Goal: Task Accomplishment & Management: Use online tool/utility

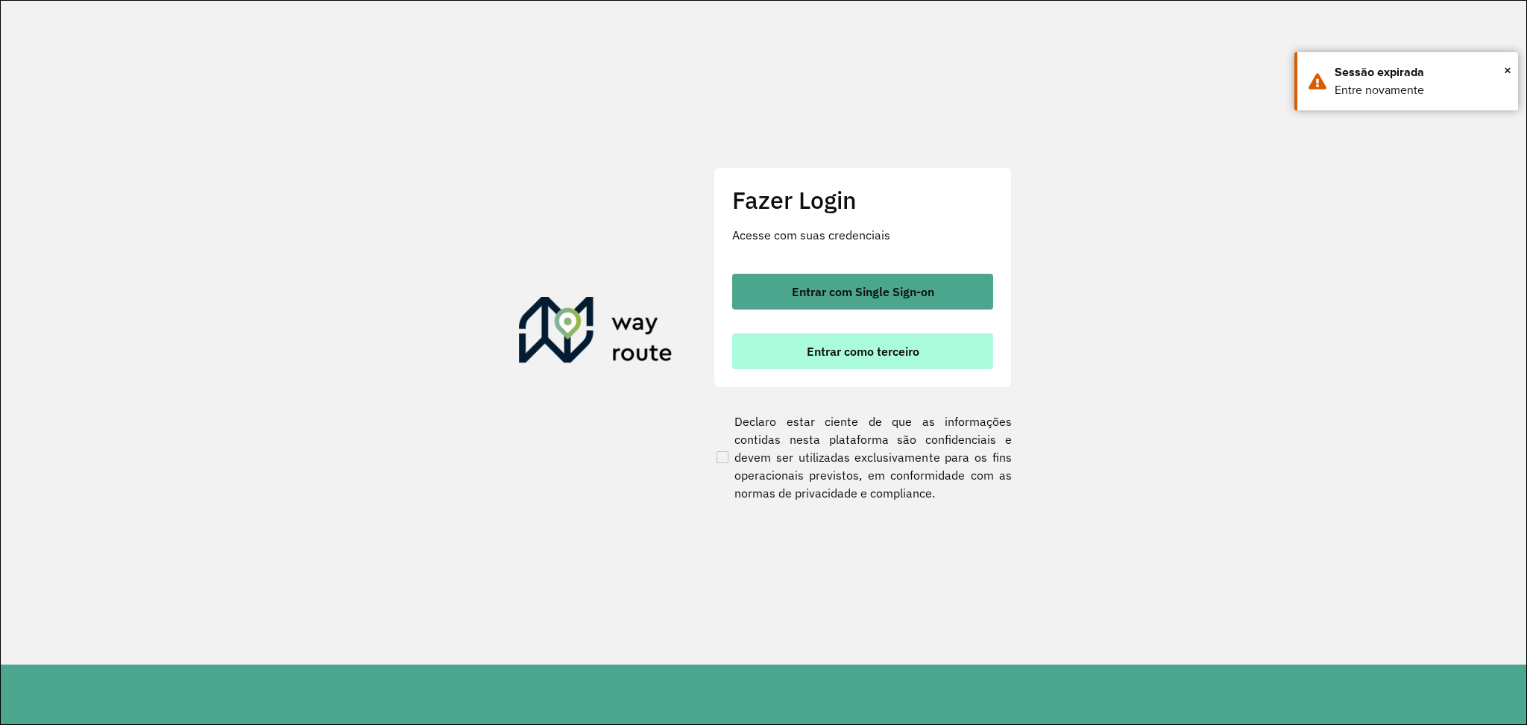
click at [827, 361] on button "Entrar como terceiro" at bounding box center [862, 351] width 261 height 36
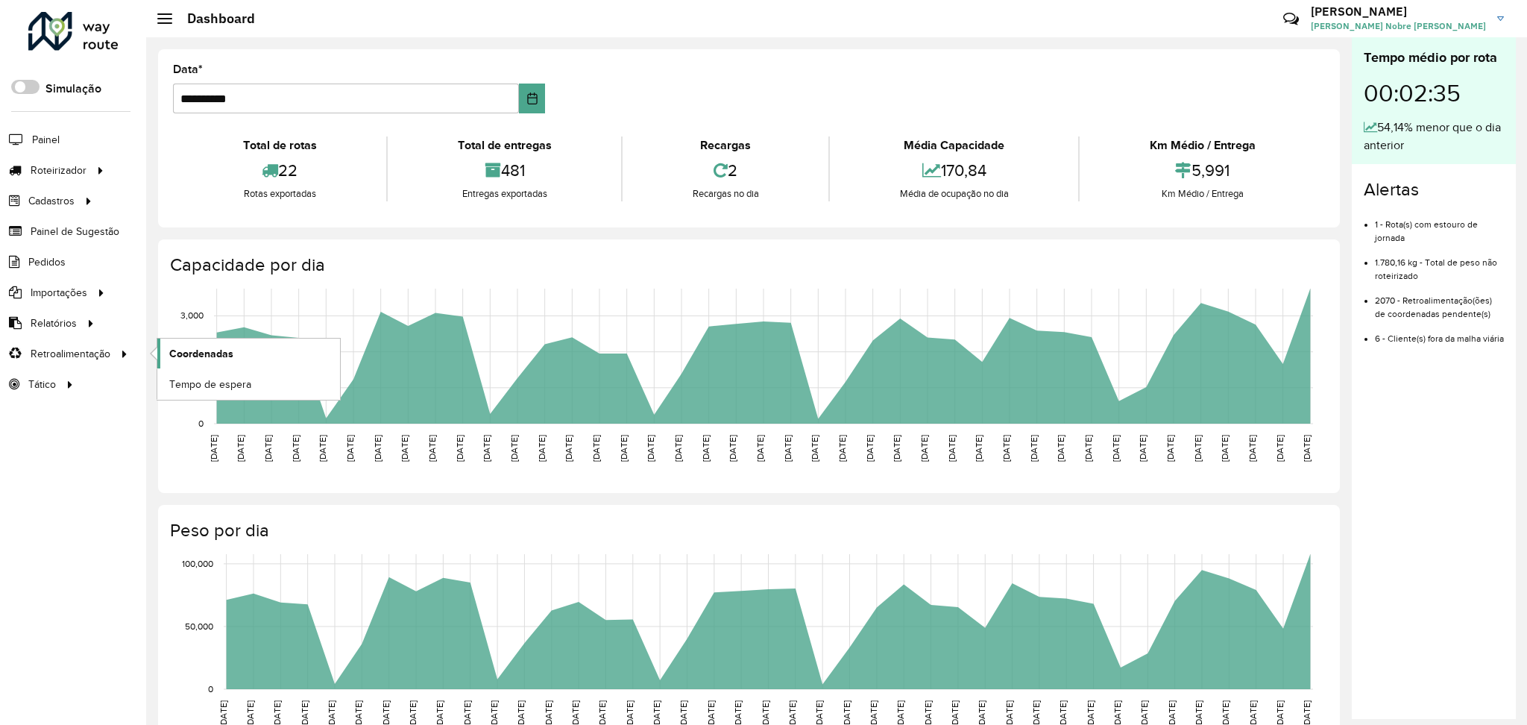
click at [171, 353] on span "Coordenadas" at bounding box center [201, 354] width 64 height 16
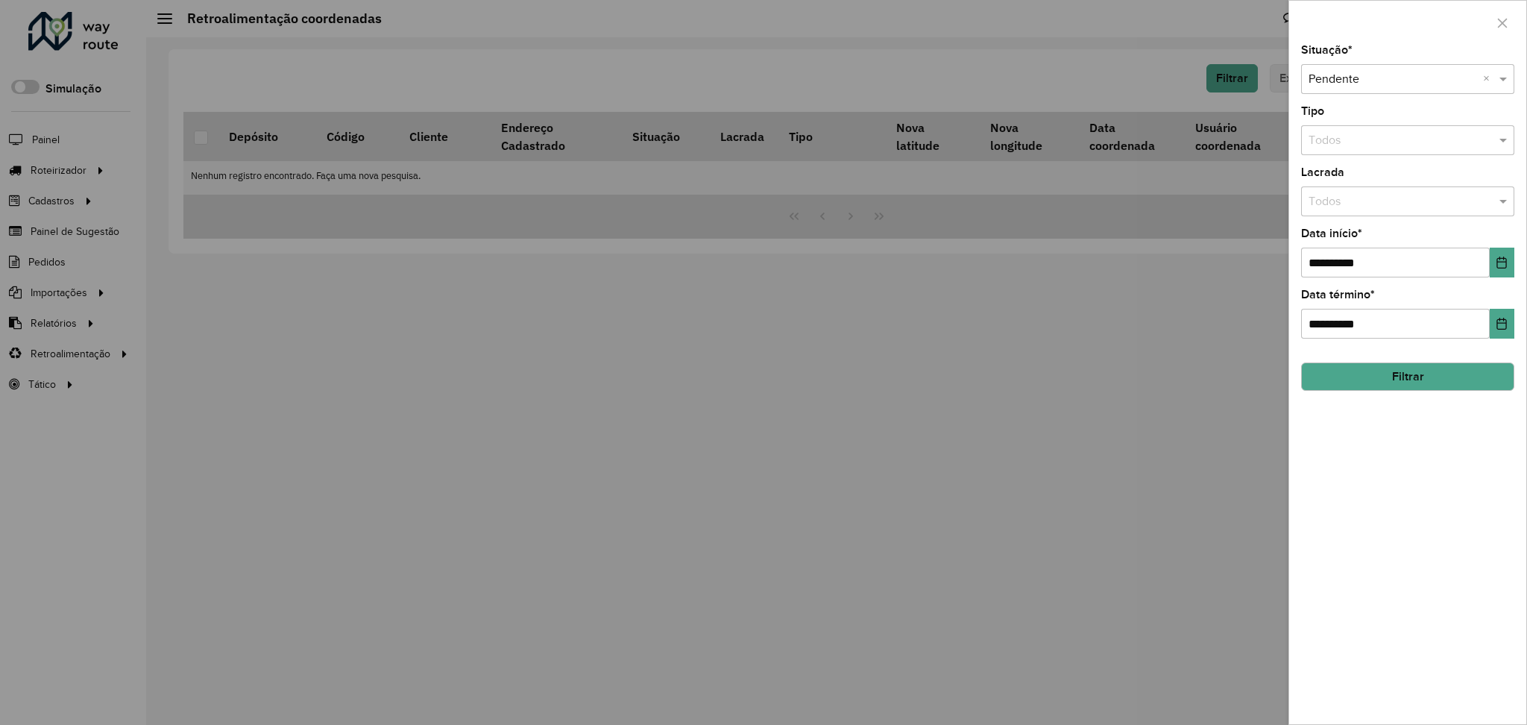
click at [1358, 382] on button "Filtrar" at bounding box center [1407, 376] width 213 height 28
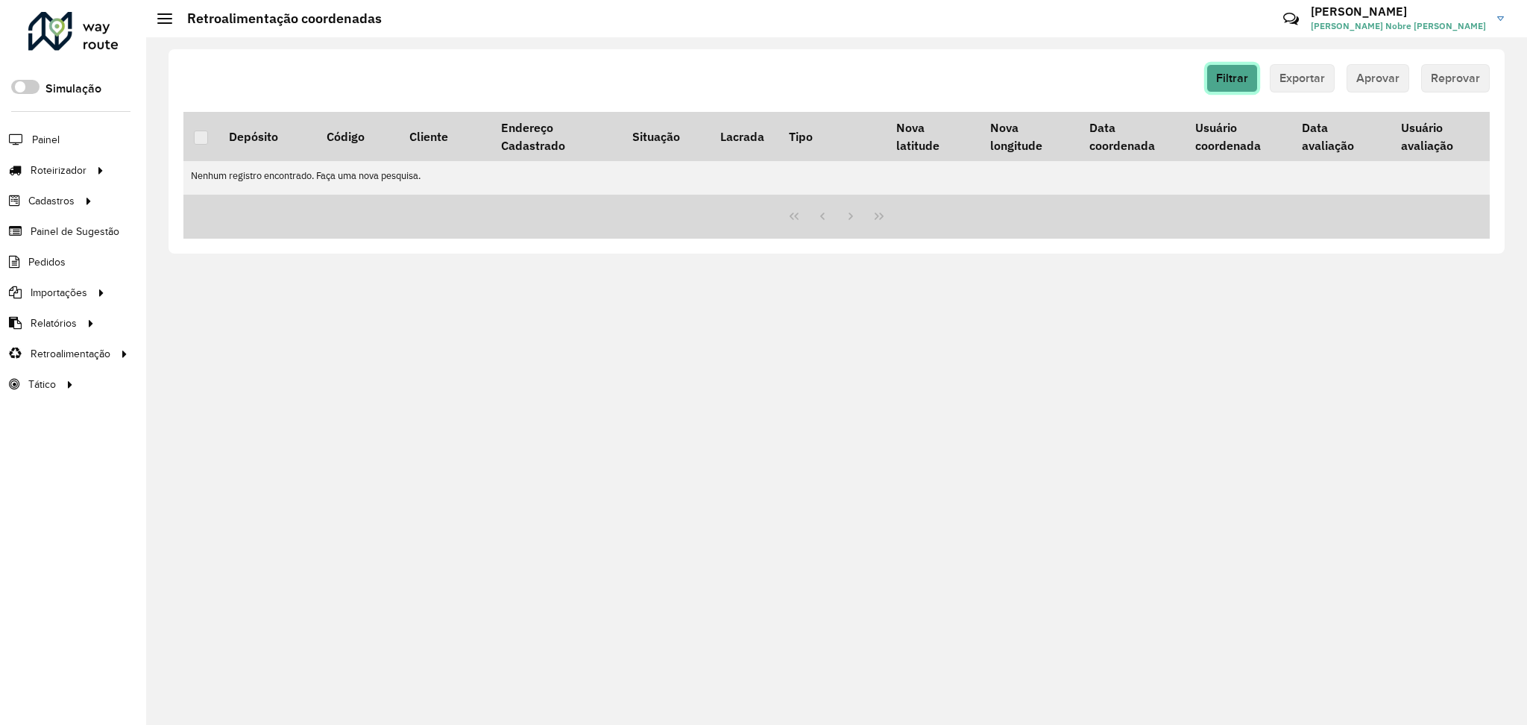
click at [1231, 75] on span "Filtrar" at bounding box center [1232, 78] width 32 height 13
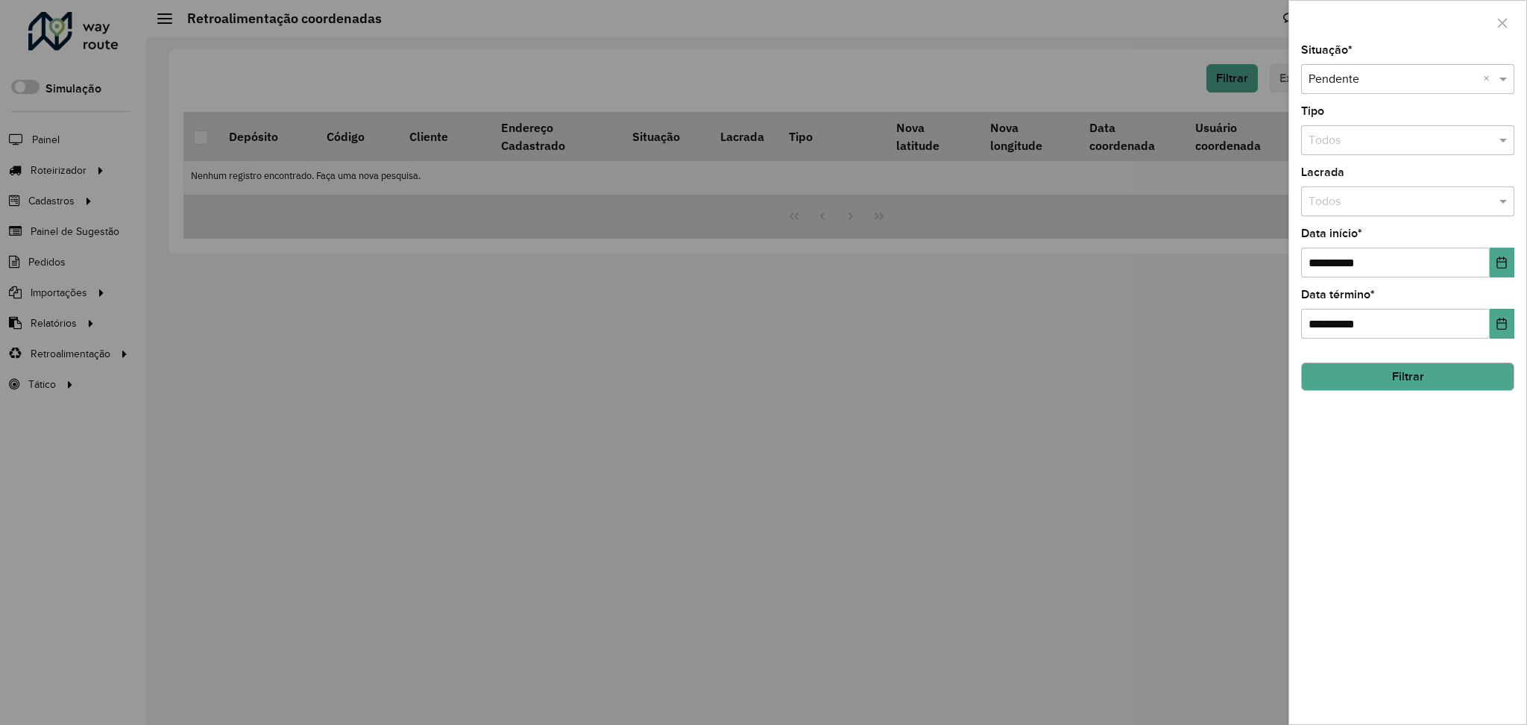
click at [1319, 370] on button "Filtrar" at bounding box center [1407, 376] width 213 height 28
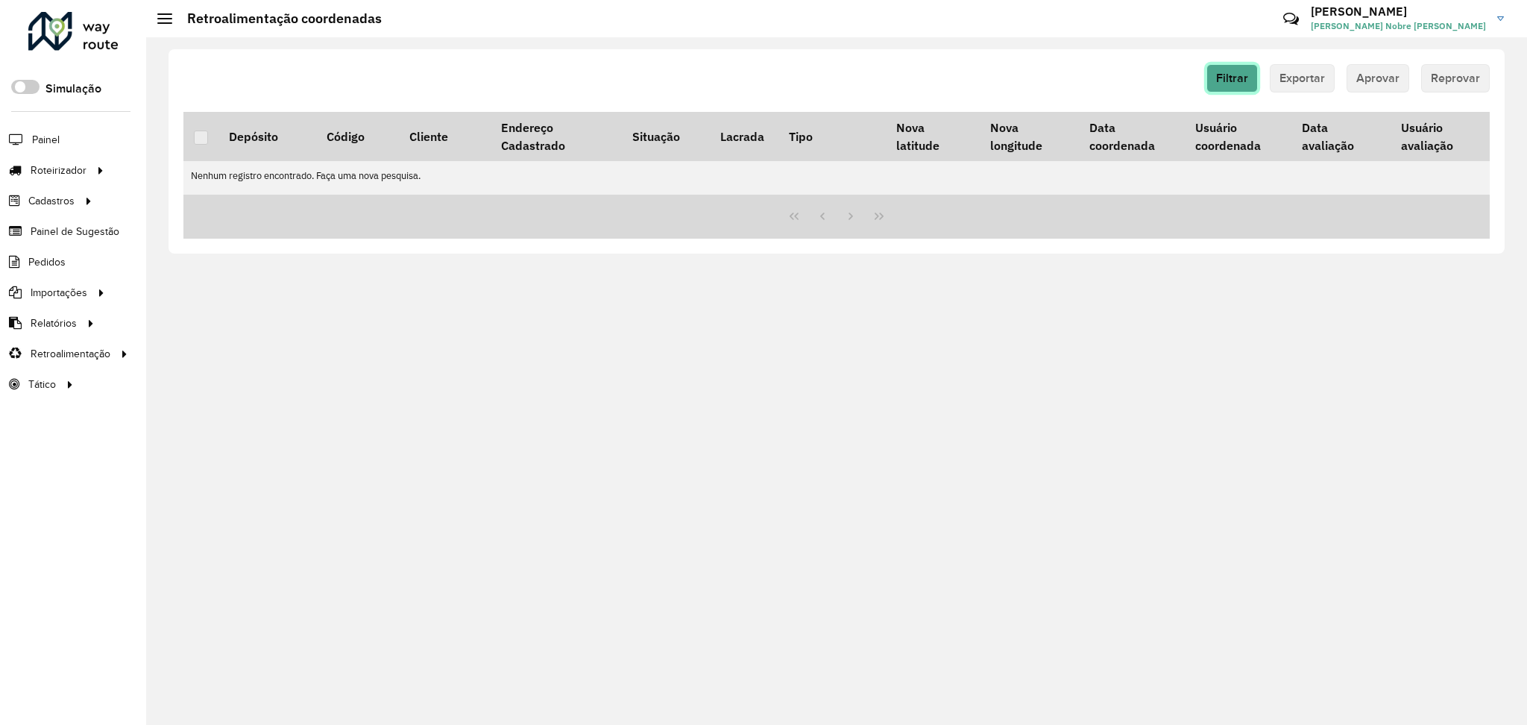
click at [1246, 76] on span "Filtrar" at bounding box center [1232, 78] width 32 height 13
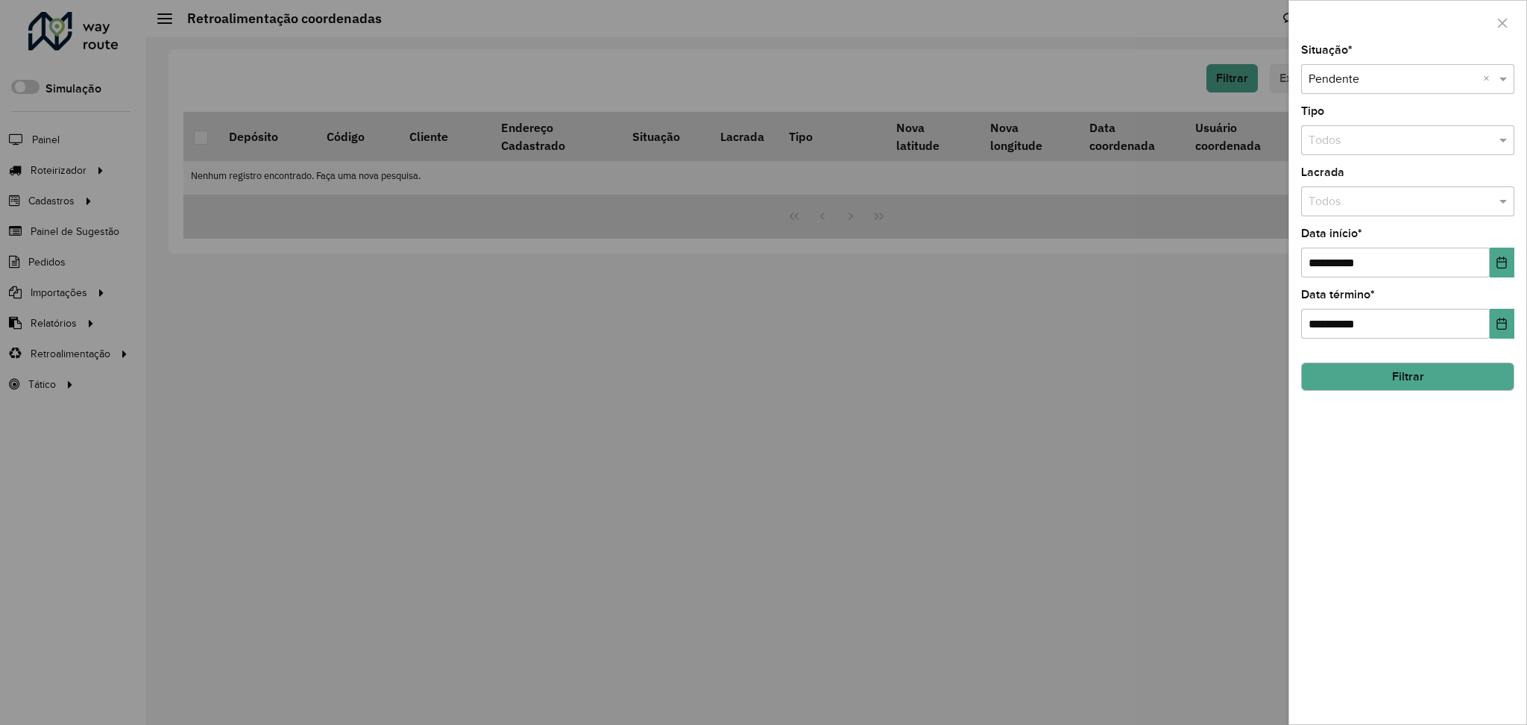
click at [1331, 362] on button "Filtrar" at bounding box center [1407, 376] width 213 height 28
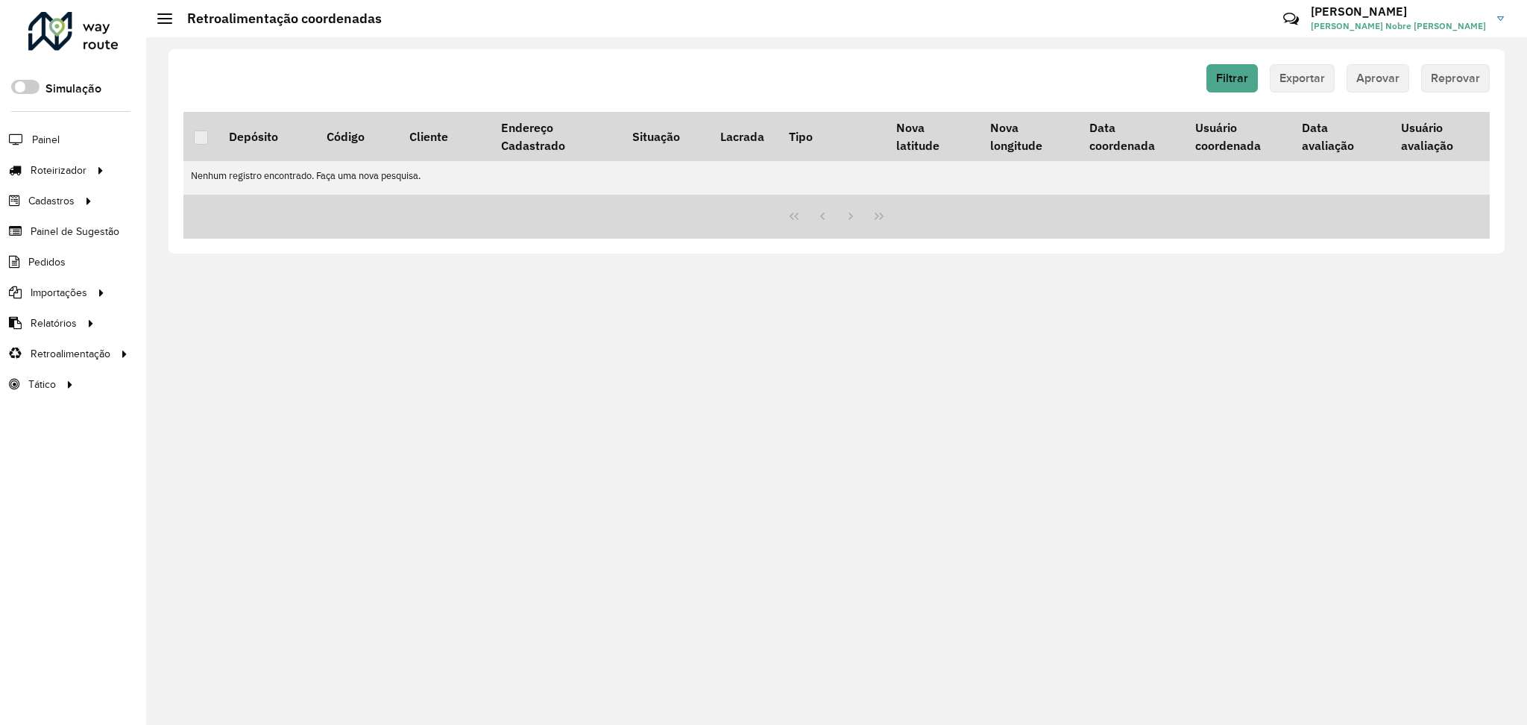
click at [567, 312] on div "Filtrar Exportar Aprovar Reprovar Depósito Código Cliente Endereço Cadastrado S…" at bounding box center [836, 380] width 1381 height 687
click at [177, 355] on span "Coordenadas" at bounding box center [201, 354] width 64 height 16
click at [177, 353] on span "Coordenadas" at bounding box center [201, 354] width 64 height 16
click at [1226, 86] on button "Filtrar" at bounding box center [1231, 78] width 51 height 28
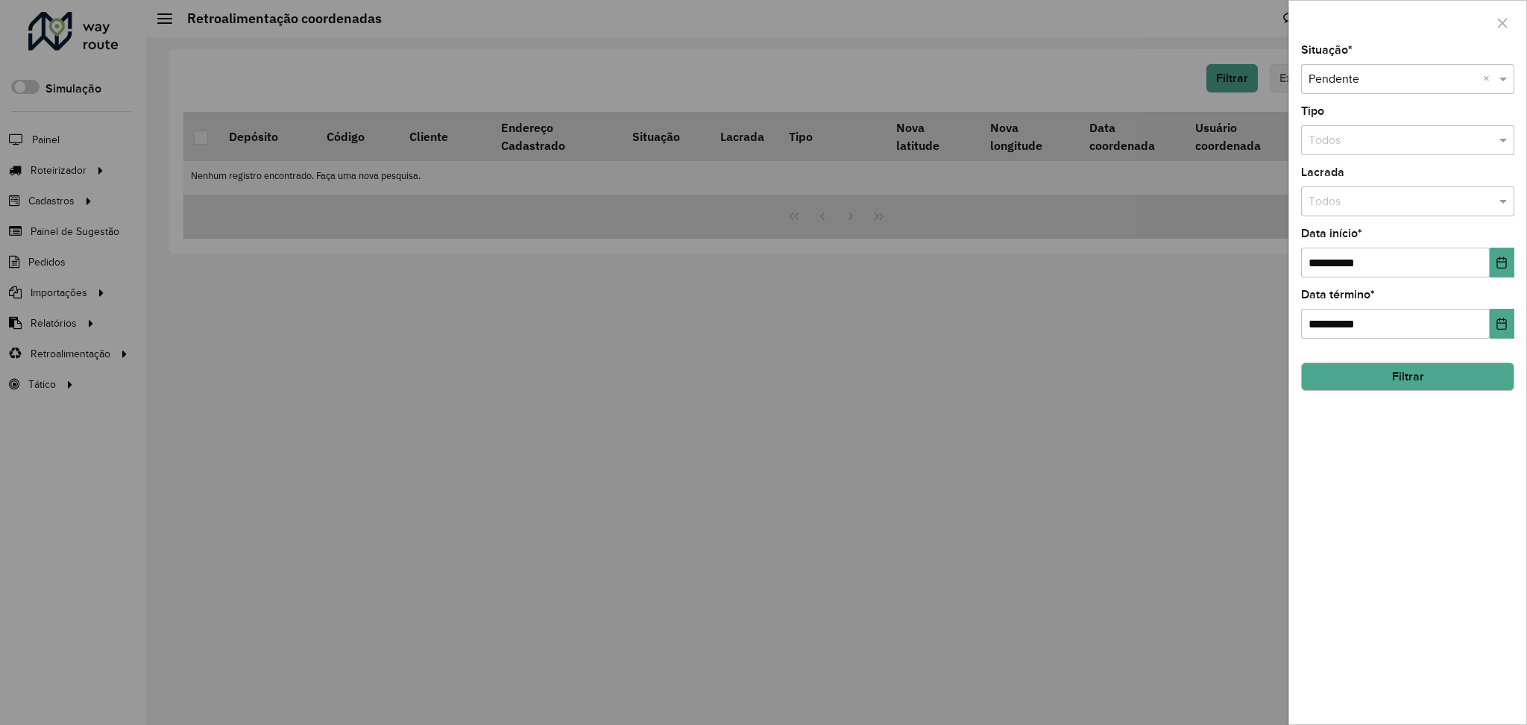
click at [1346, 371] on button "Filtrar" at bounding box center [1407, 376] width 213 height 28
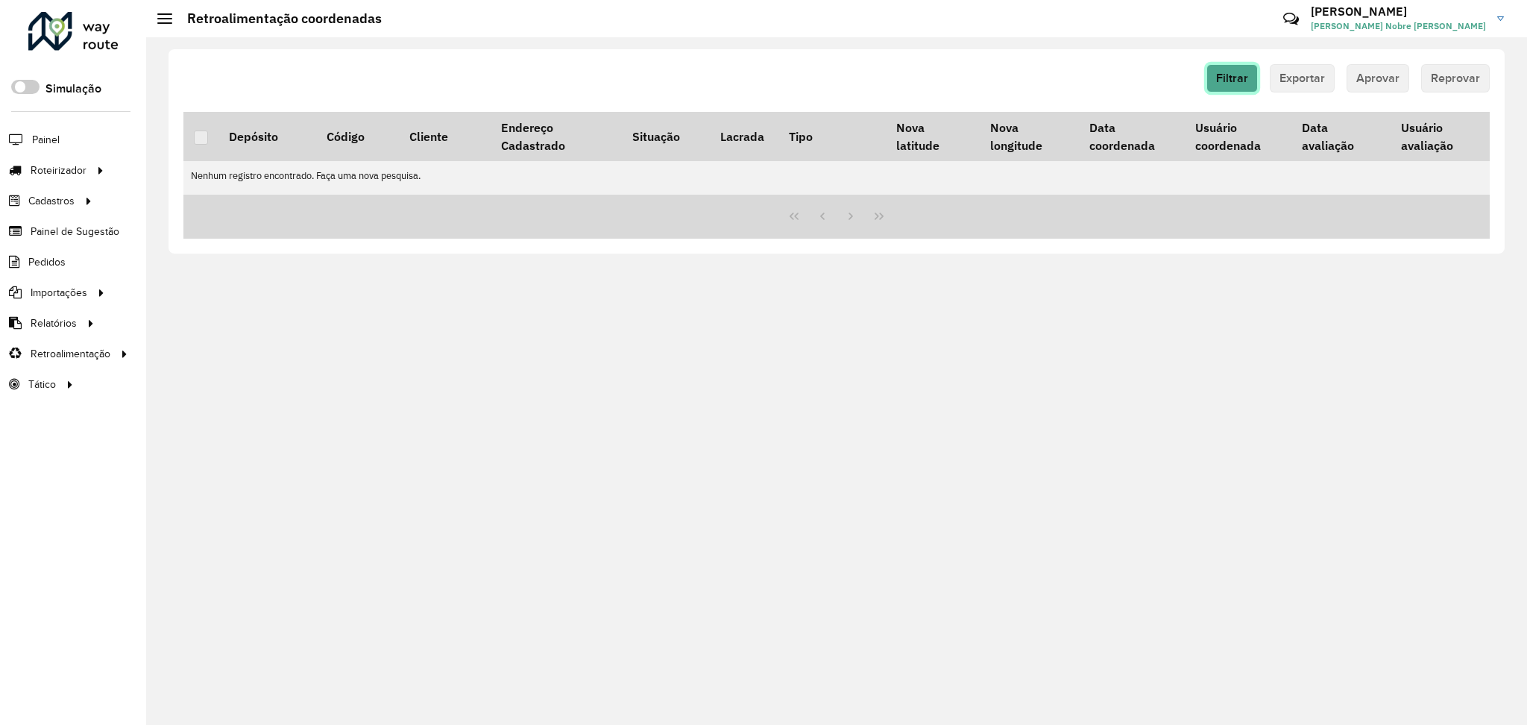
click at [1229, 86] on button "Filtrar" at bounding box center [1231, 78] width 51 height 28
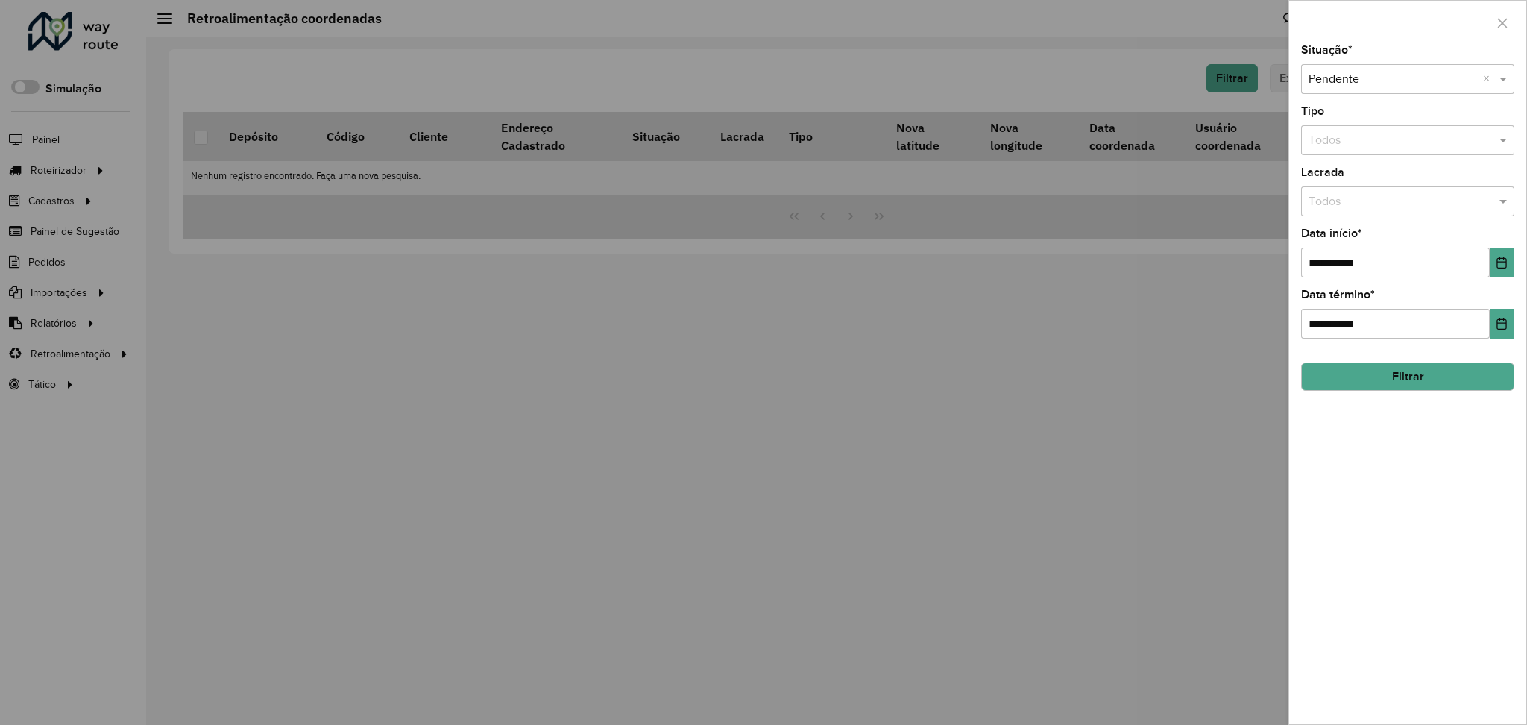
click at [1429, 88] on div "Selecione uma opção × Pendente ×" at bounding box center [1407, 79] width 213 height 30
click at [1422, 140] on div "Aprovada" at bounding box center [1408, 147] width 212 height 25
click at [1408, 363] on button "Filtrar" at bounding box center [1407, 376] width 213 height 28
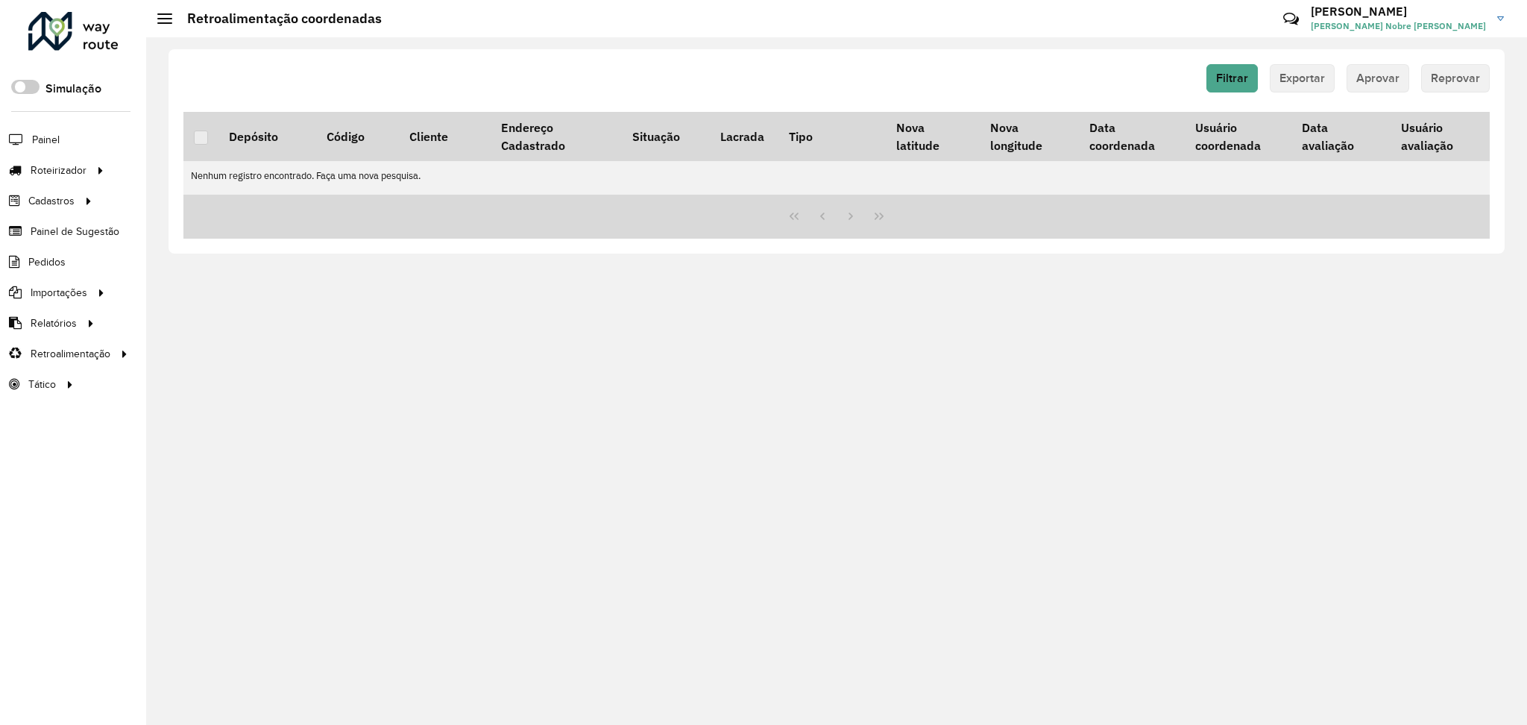
click at [82, 31] on div at bounding box center [73, 31] width 90 height 39
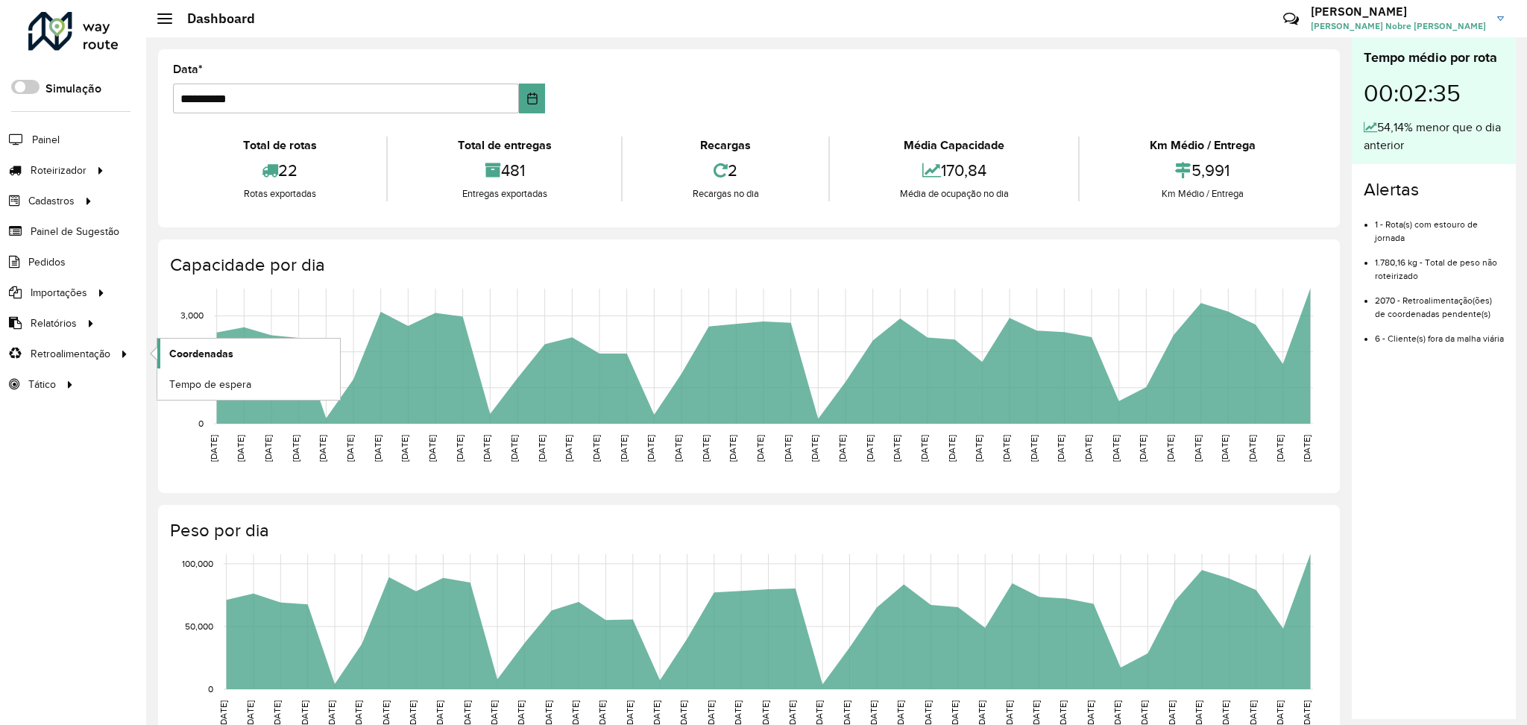
click at [217, 361] on span "Coordenadas" at bounding box center [201, 354] width 64 height 16
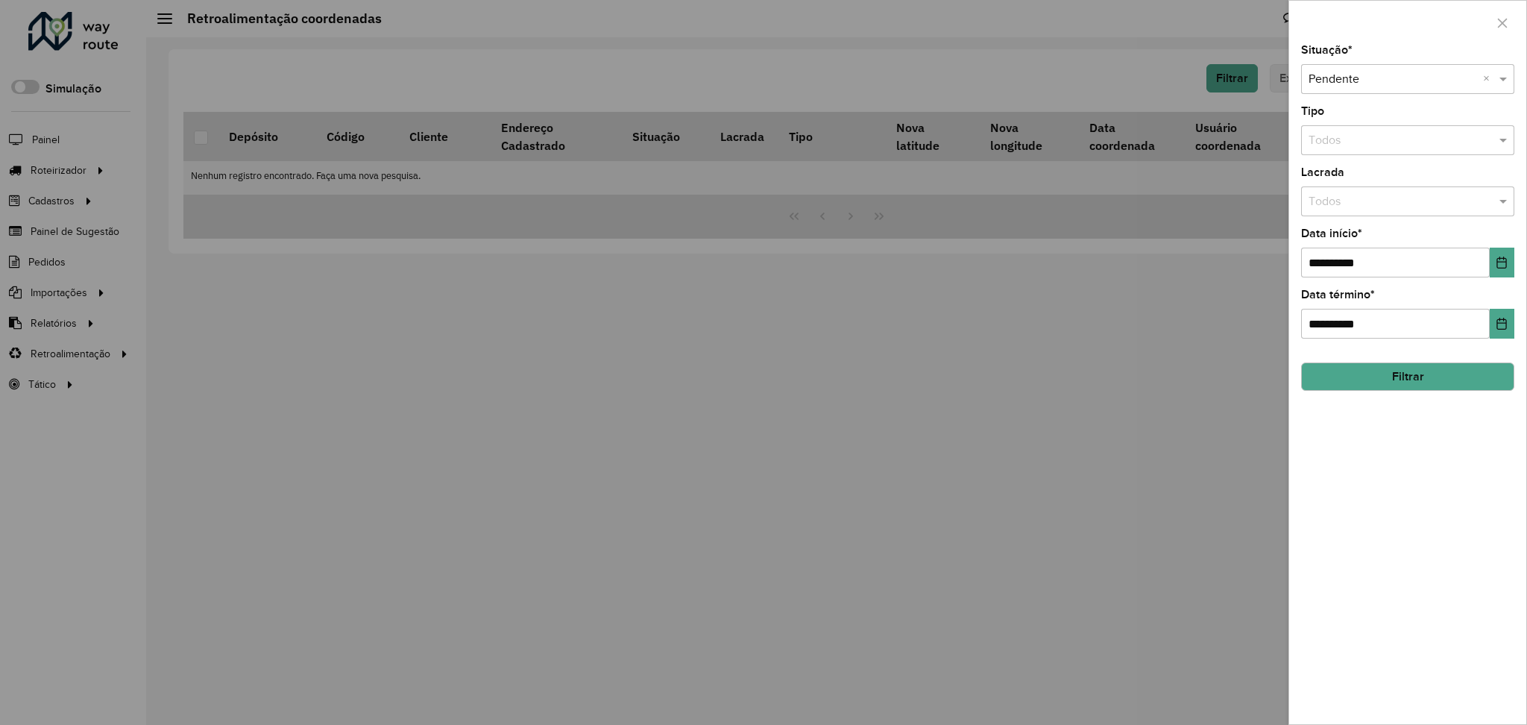
click at [1366, 379] on button "Filtrar" at bounding box center [1407, 376] width 213 height 28
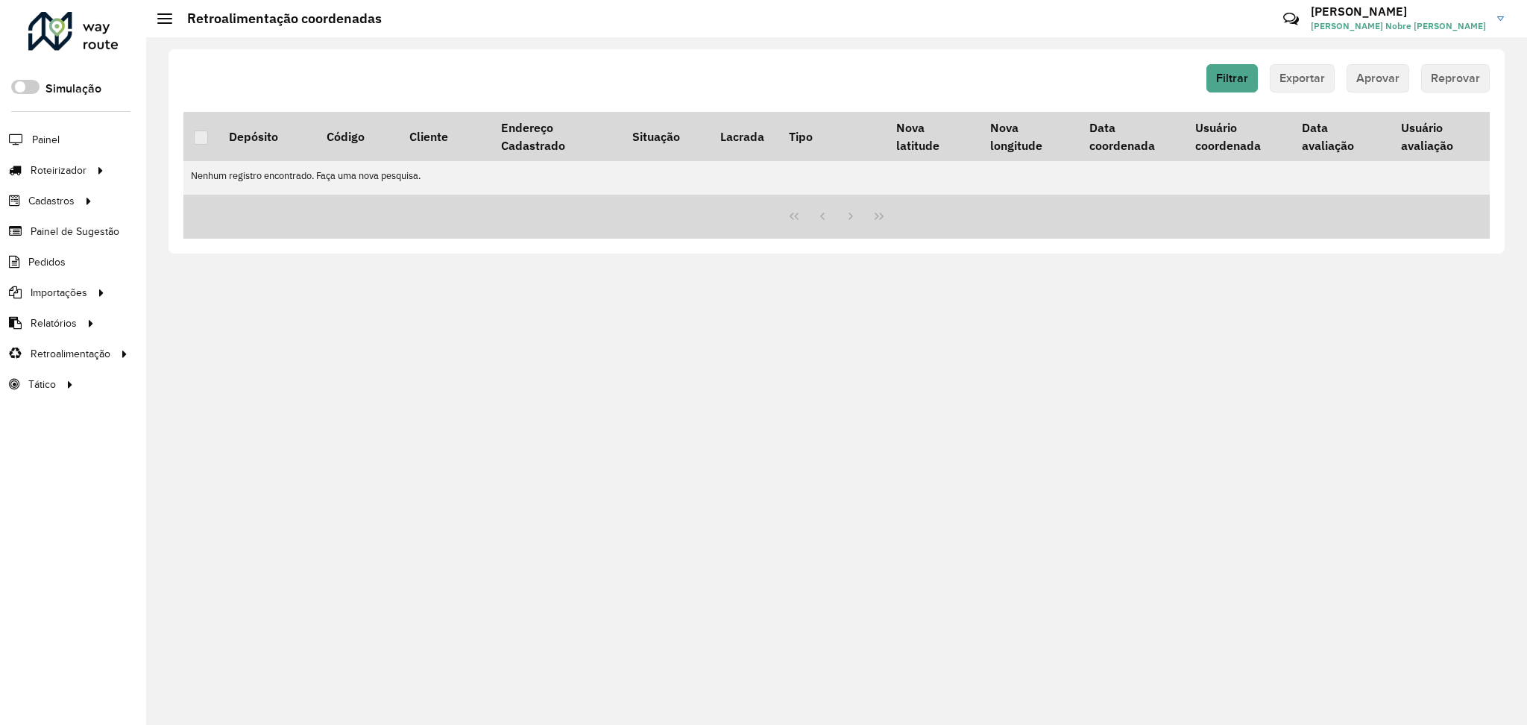
click at [62, 137] on li "Painel" at bounding box center [73, 139] width 146 height 31
click at [28, 130] on link "Painel" at bounding box center [31, 139] width 63 height 30
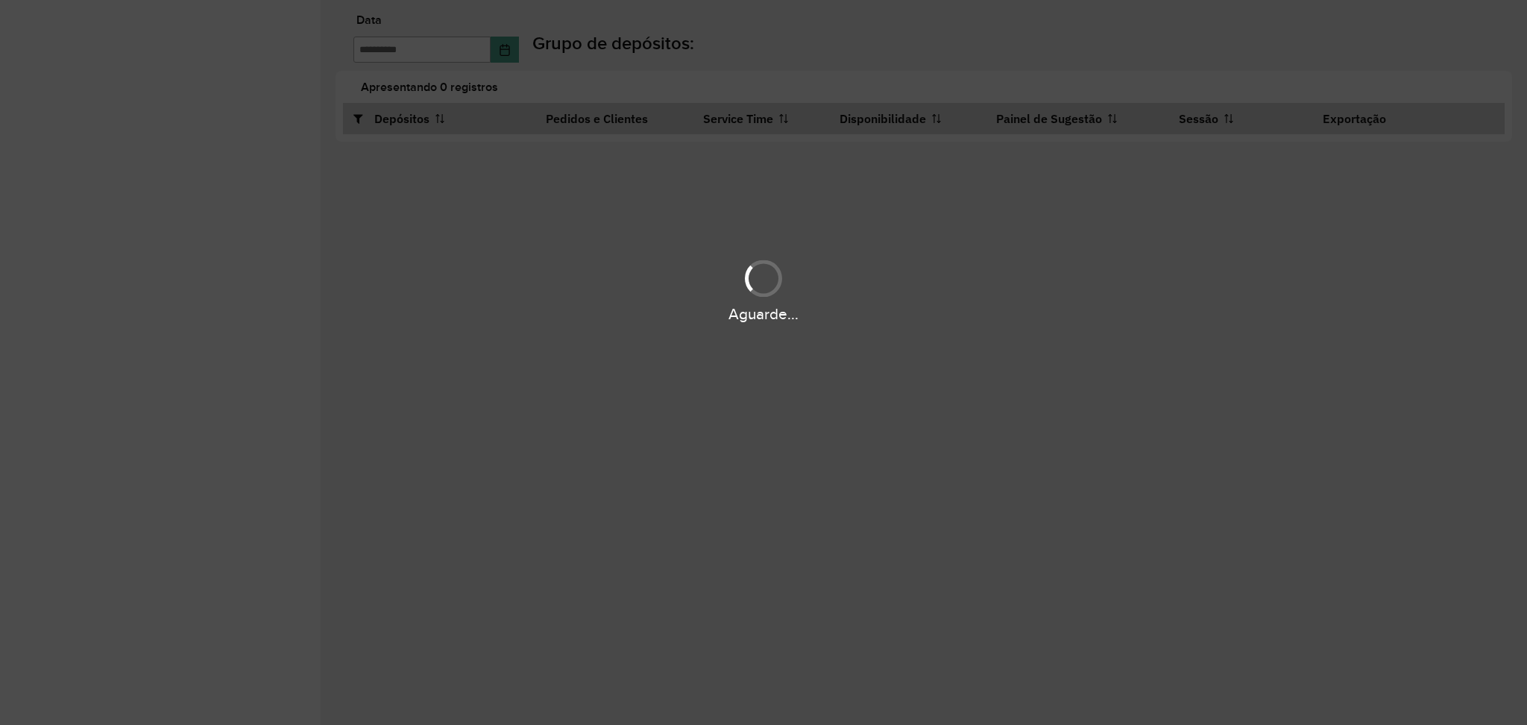
type input "**********"
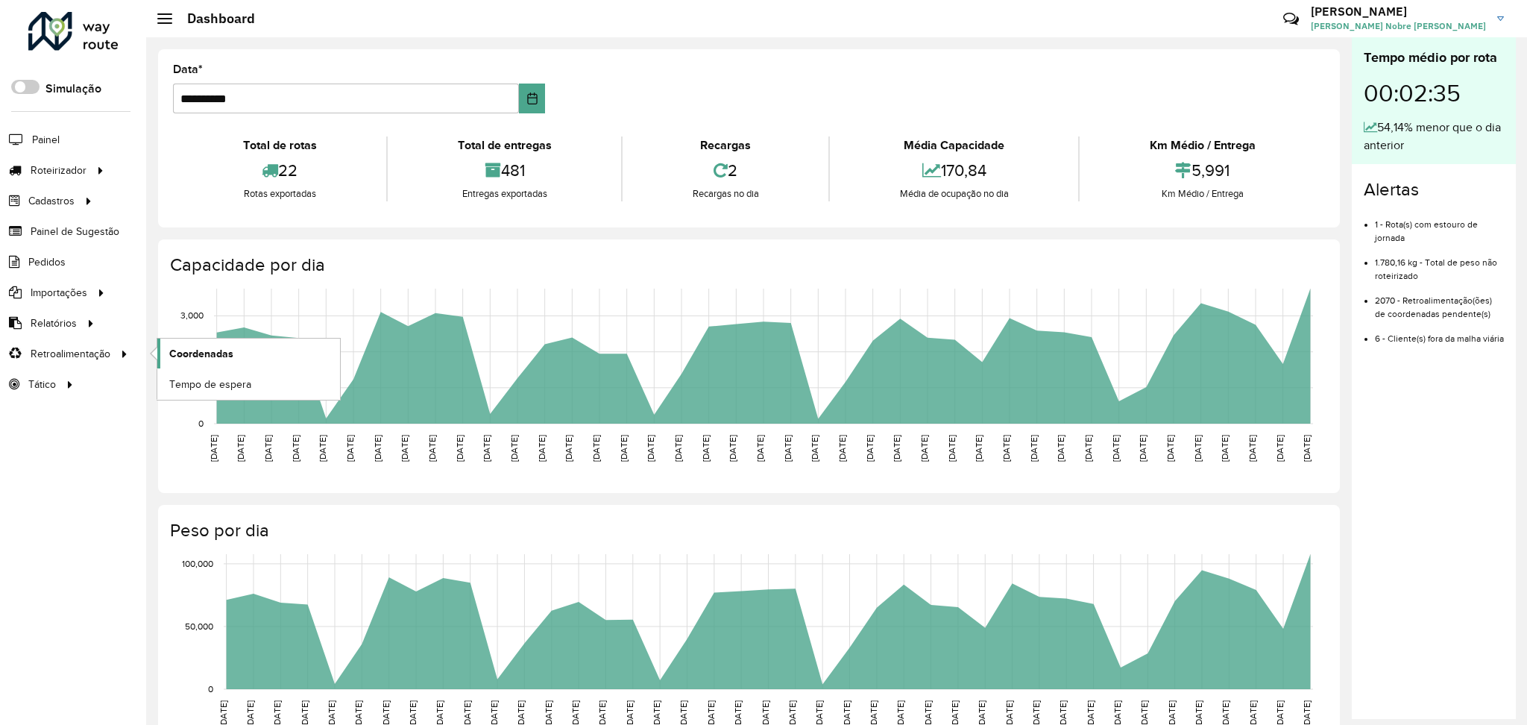
click at [171, 352] on span "Coordenadas" at bounding box center [201, 354] width 64 height 16
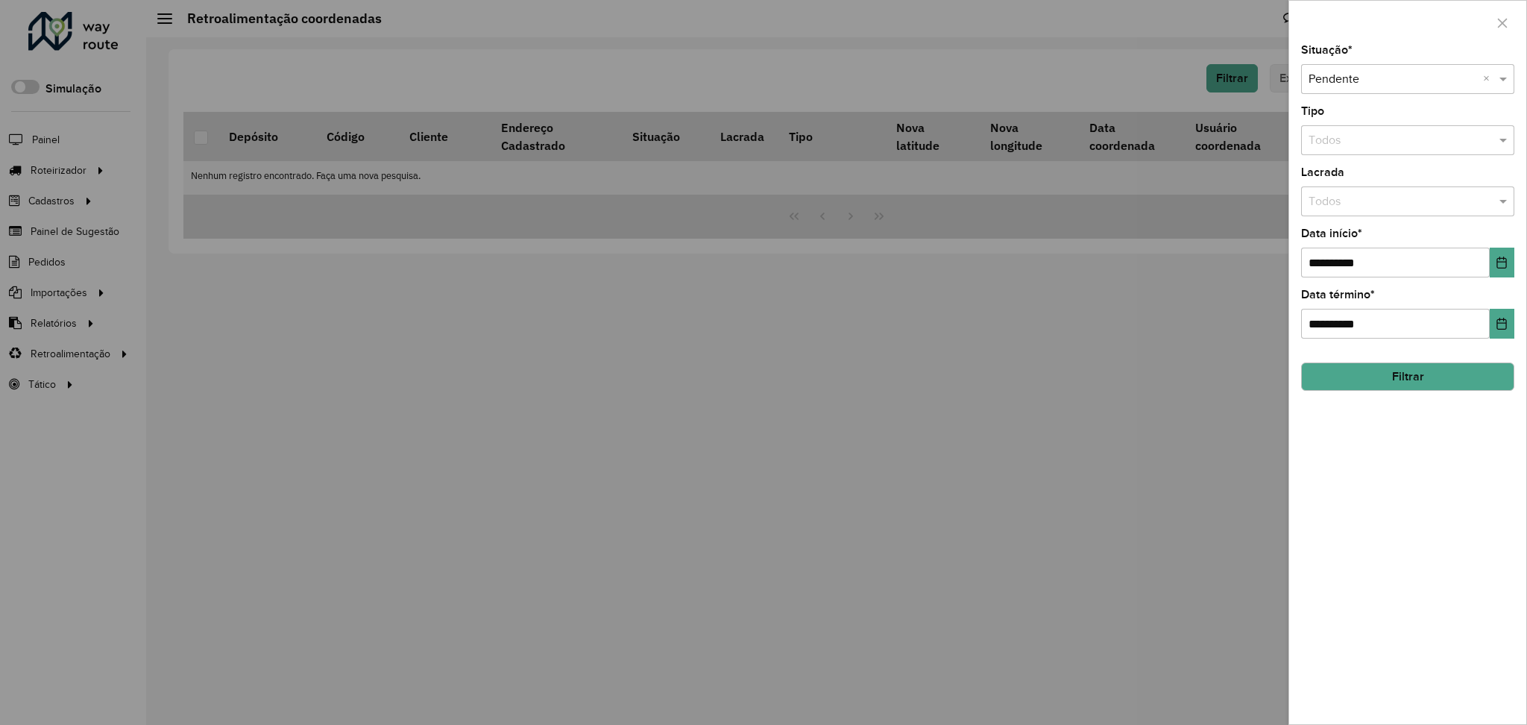
click at [1470, 379] on button "Filtrar" at bounding box center [1407, 376] width 213 height 28
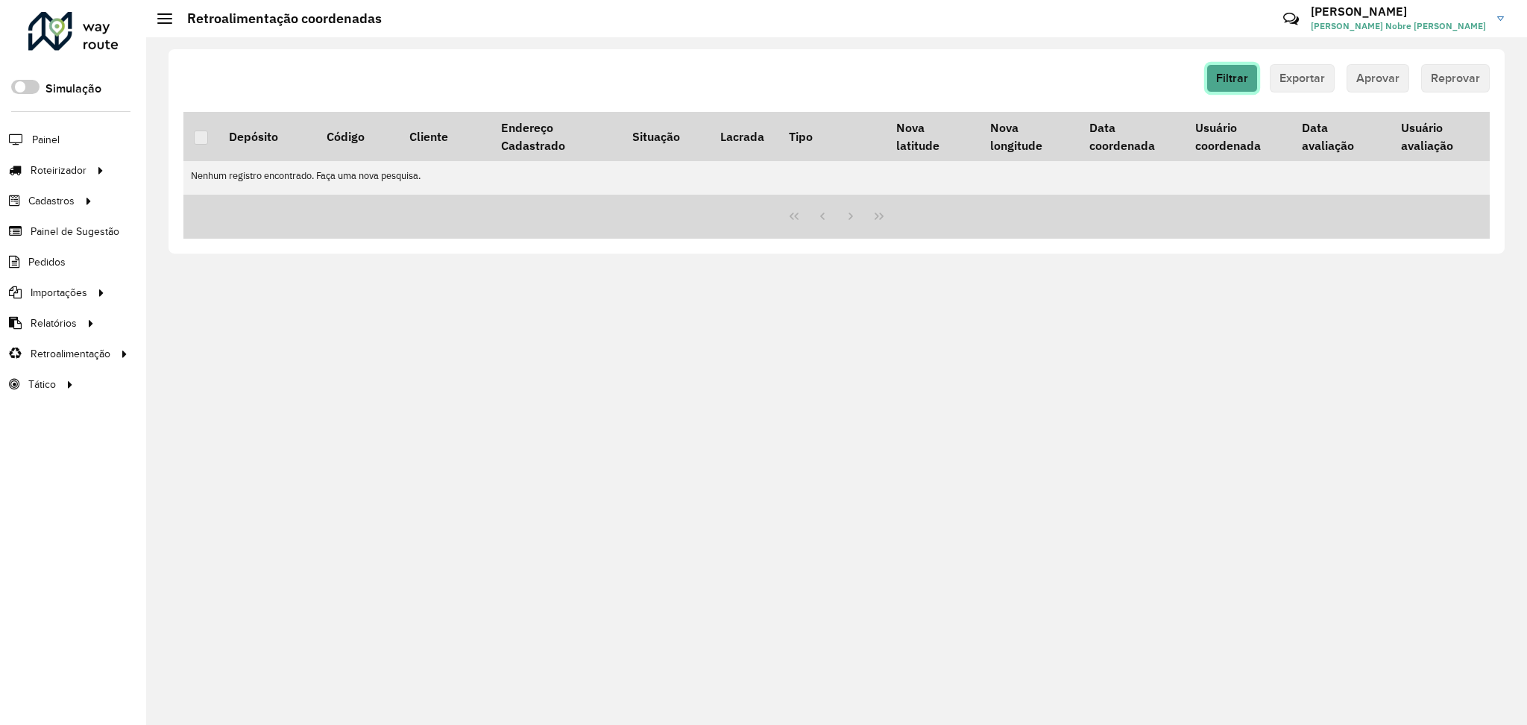
click at [1248, 82] on span "Filtrar" at bounding box center [1232, 78] width 32 height 13
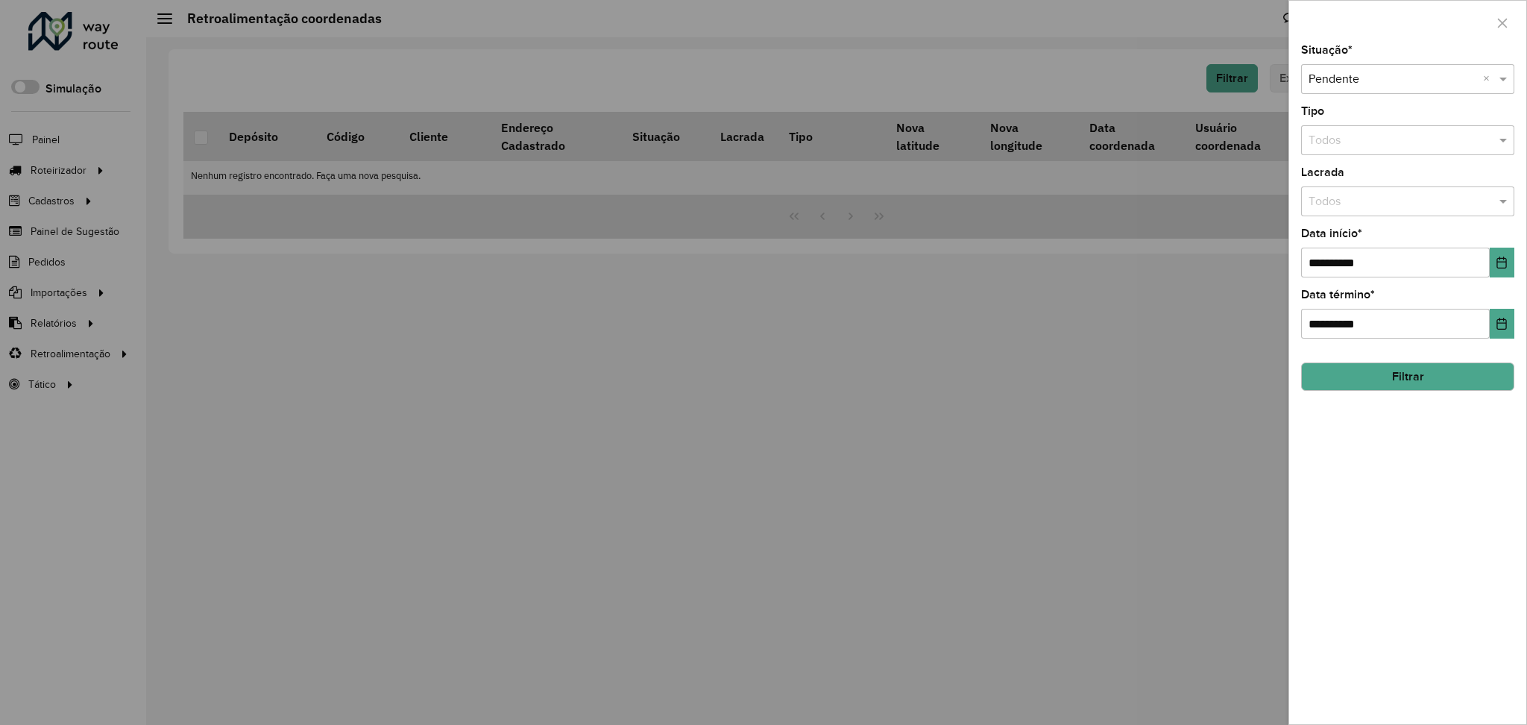
click at [1416, 383] on button "Filtrar" at bounding box center [1407, 376] width 213 height 28
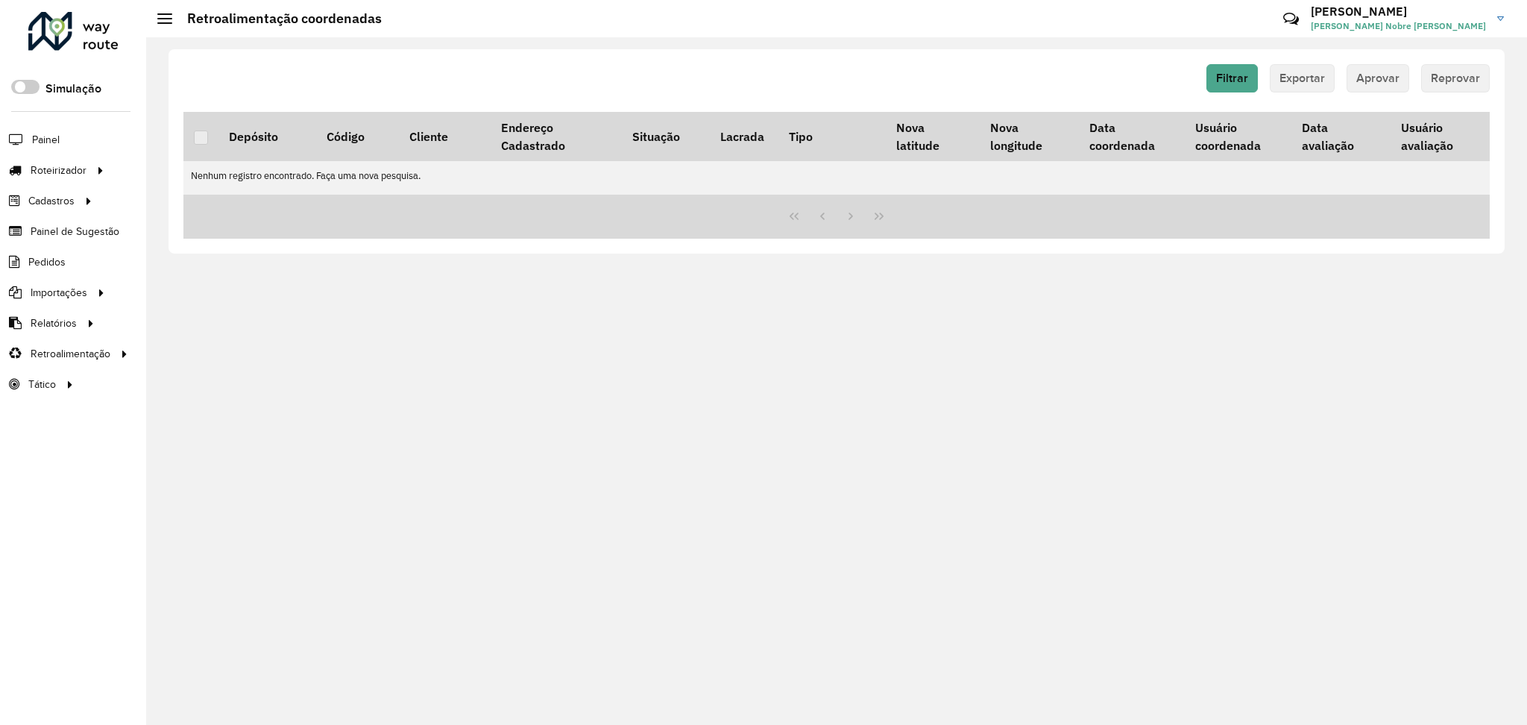
drag, startPoint x: 321, startPoint y: 19, endPoint x: 965, endPoint y: 28, distance: 644.1
click at [344, 22] on h2 "Retroalimentação coordenadas" at bounding box center [276, 18] width 209 height 16
click at [1368, 16] on h3 "Joelson" at bounding box center [1398, 11] width 175 height 14
click at [1413, 88] on link "Meus dados" at bounding box center [1441, 73] width 131 height 45
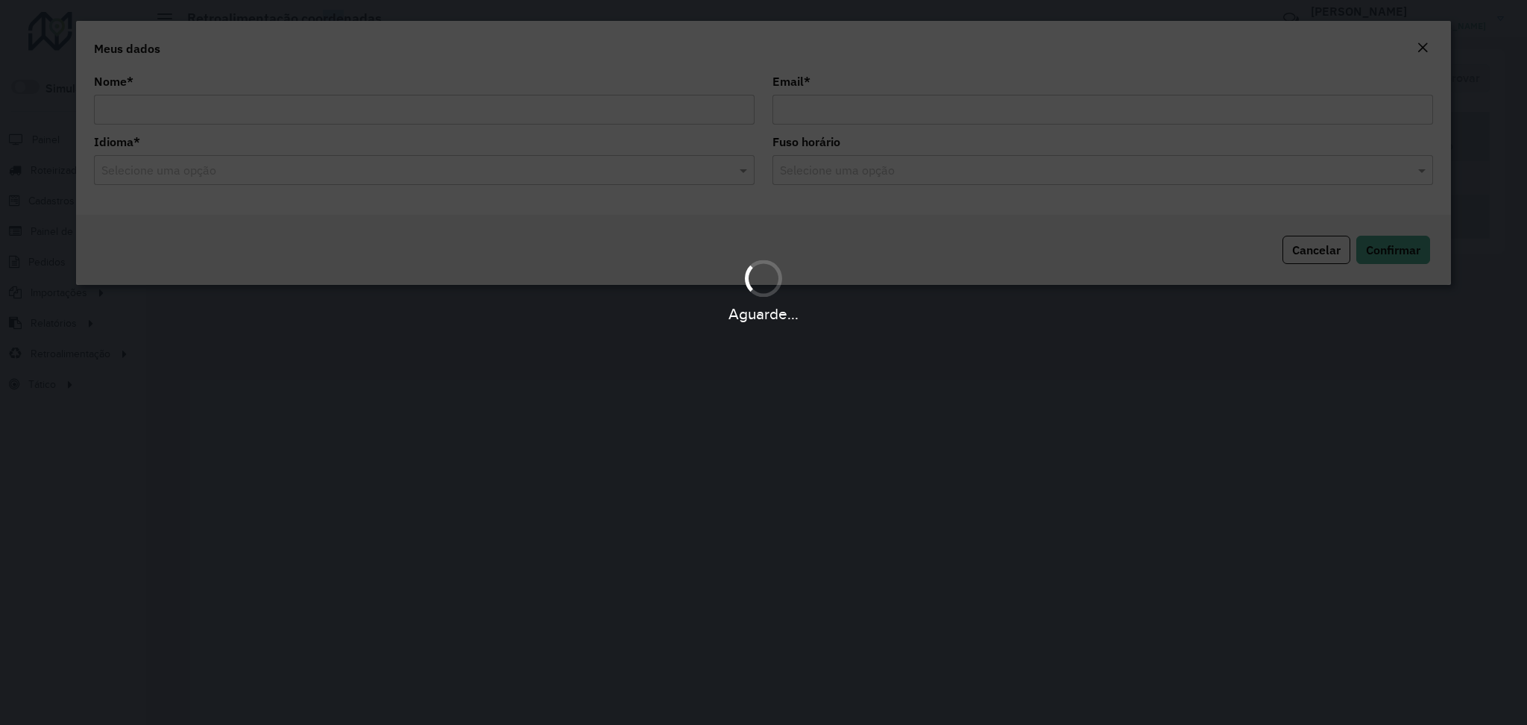
type input "**********"
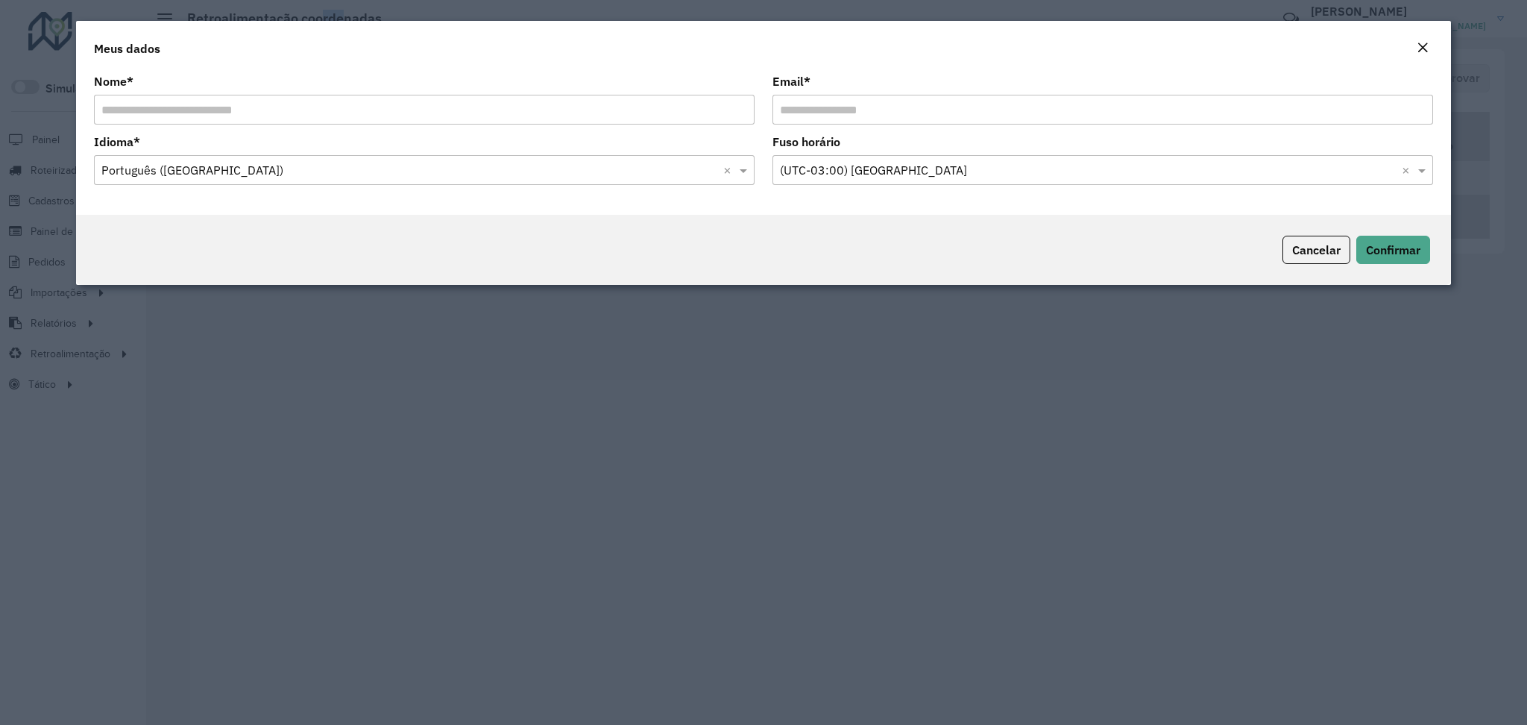
click at [1412, 53] on button "Close" at bounding box center [1422, 48] width 21 height 19
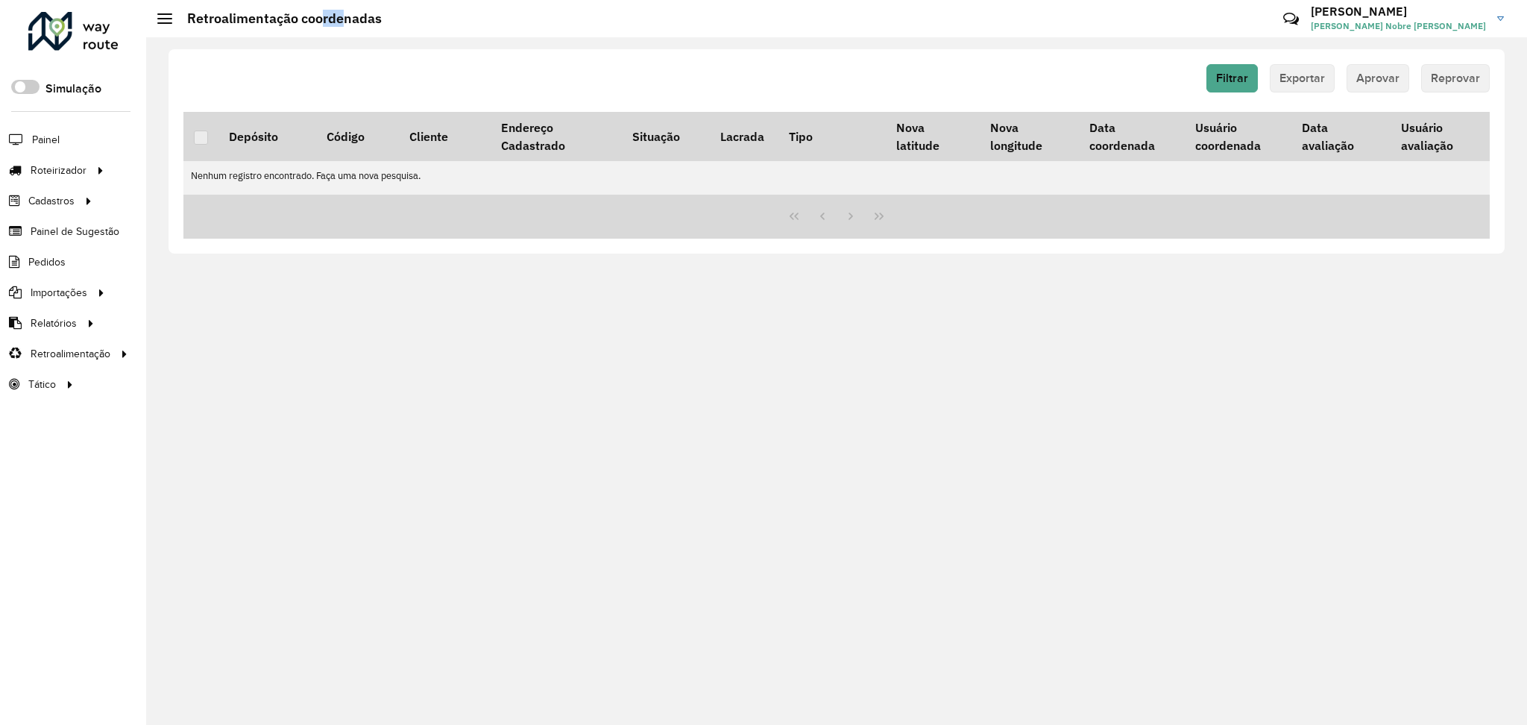
click at [1436, 21] on span "[PERSON_NAME]" at bounding box center [1398, 25] width 175 height 13
click at [1457, 127] on link "Encerrar sessão" at bounding box center [1441, 119] width 131 height 45
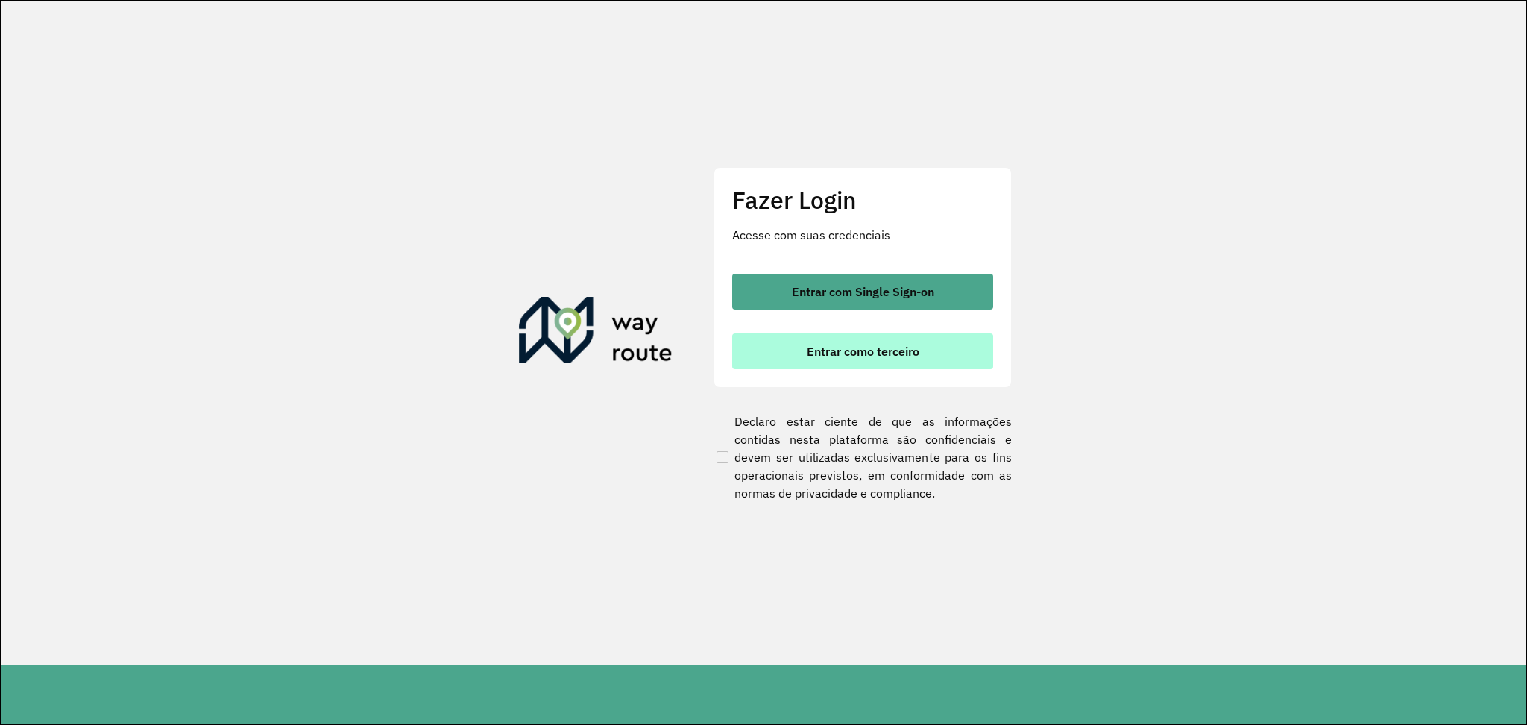
click at [950, 351] on button "Entrar como terceiro" at bounding box center [862, 351] width 261 height 36
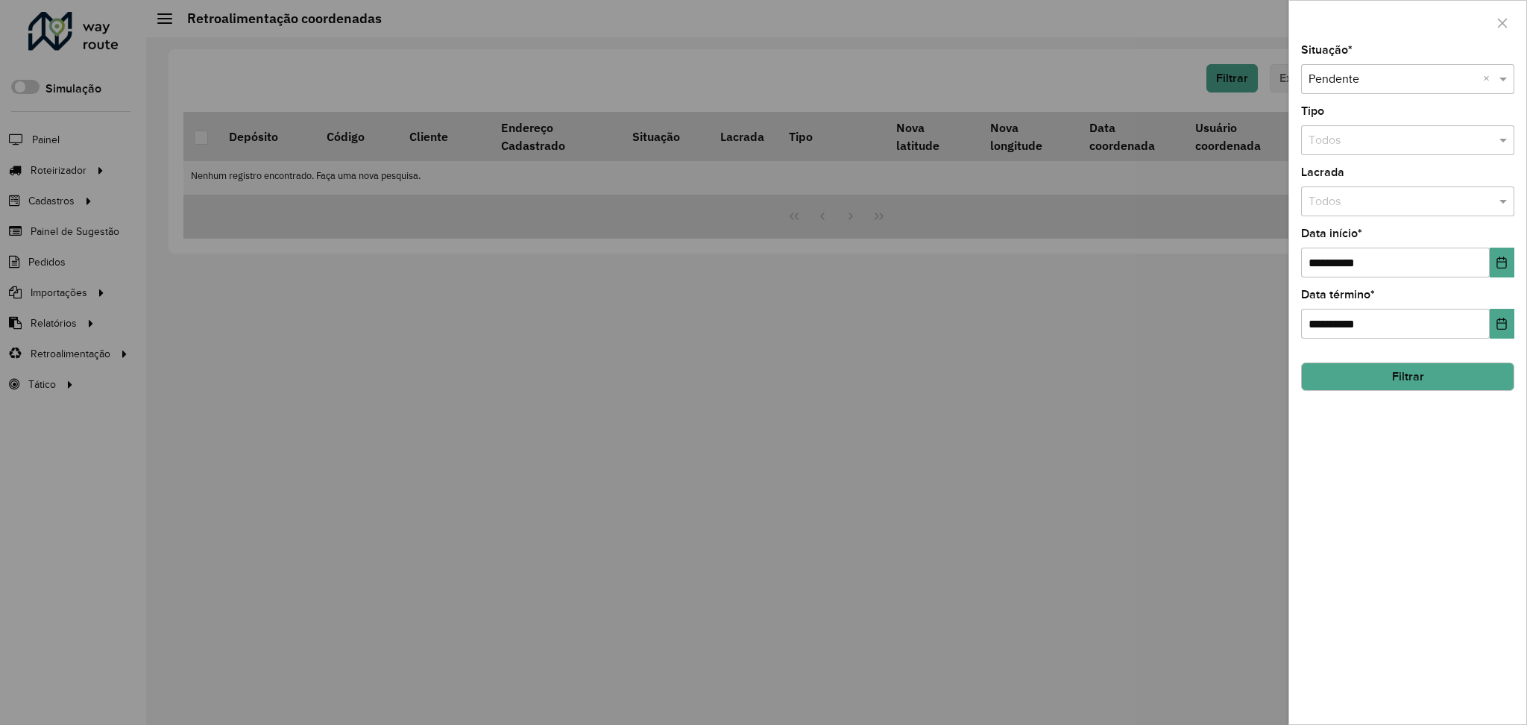
click at [1365, 383] on button "Filtrar" at bounding box center [1407, 376] width 213 height 28
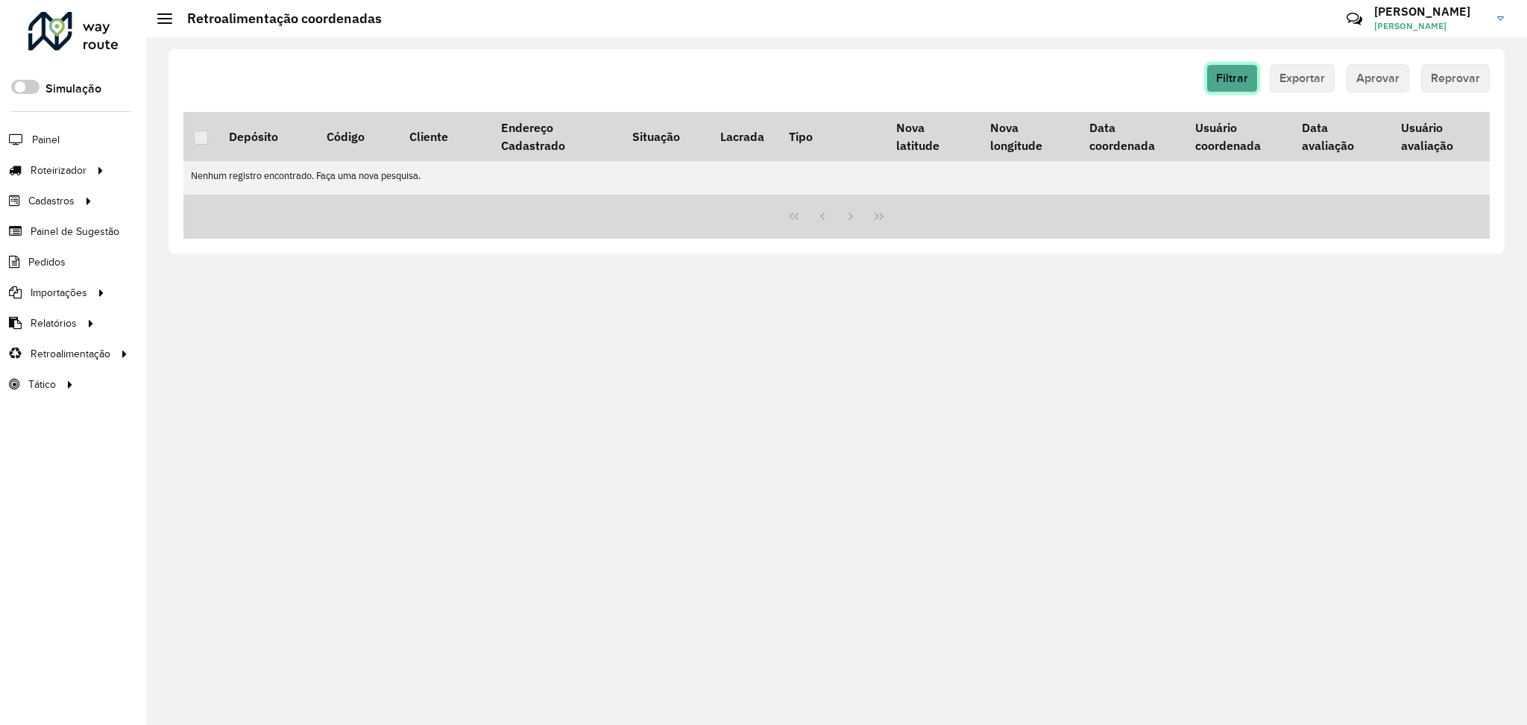
click at [1235, 73] on span "Filtrar" at bounding box center [1232, 78] width 32 height 13
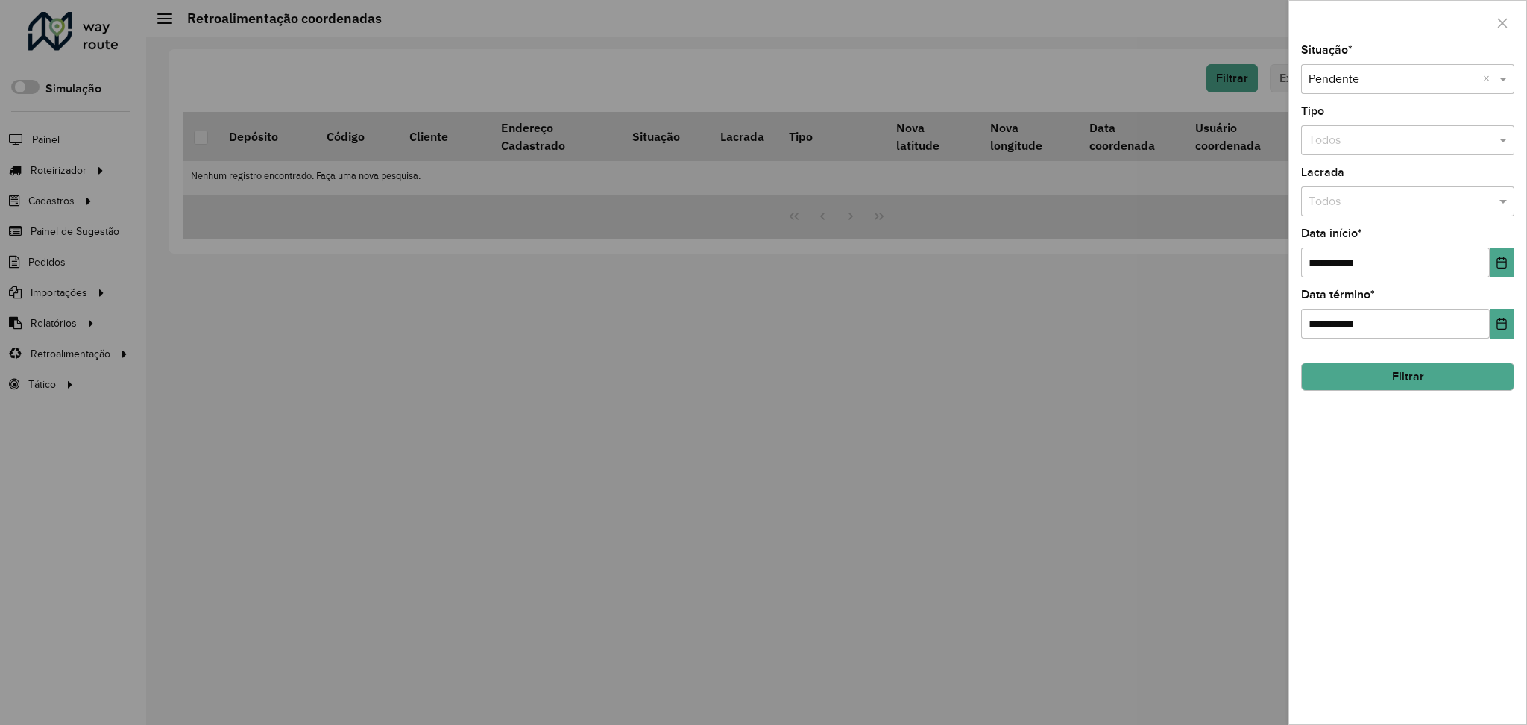
click at [1321, 371] on button "Filtrar" at bounding box center [1407, 376] width 213 height 28
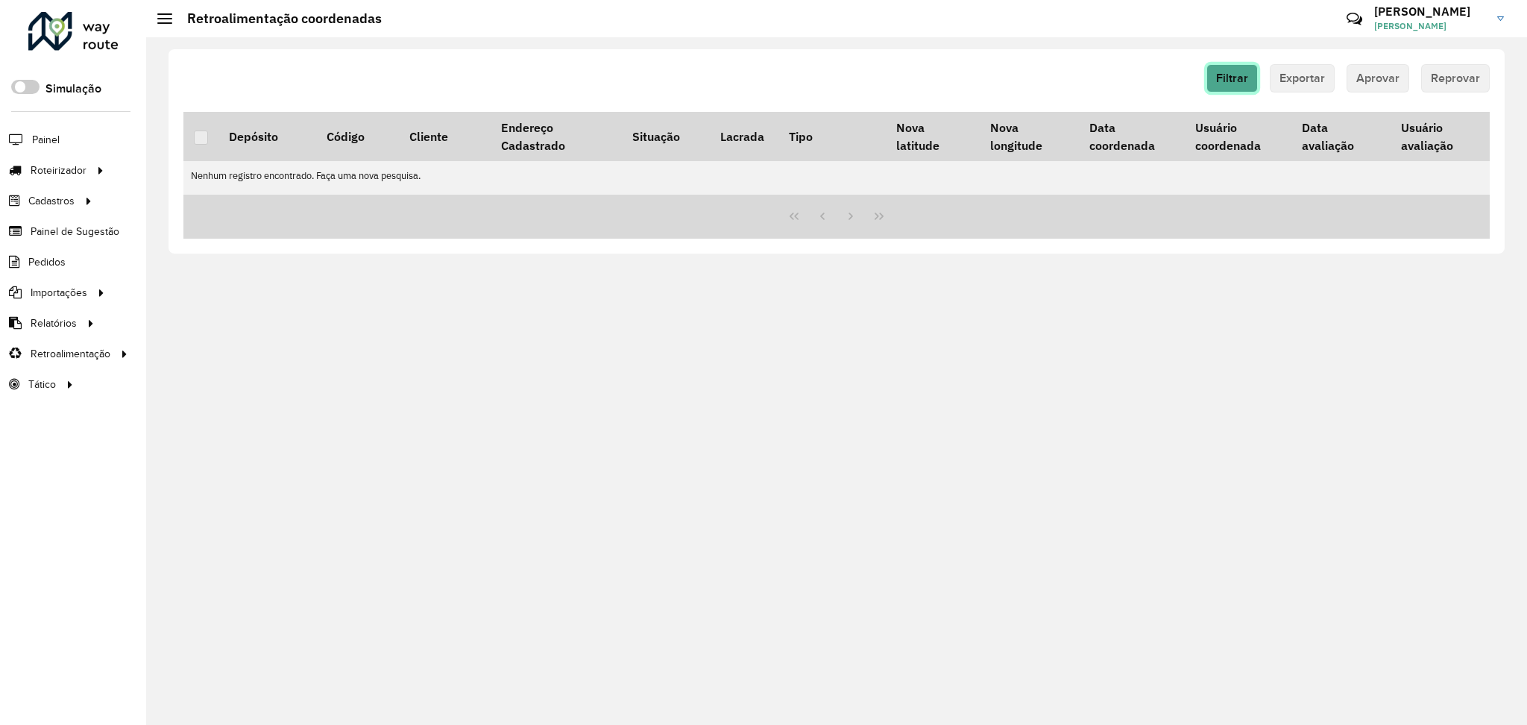
click at [1235, 77] on span "Filtrar" at bounding box center [1232, 78] width 32 height 13
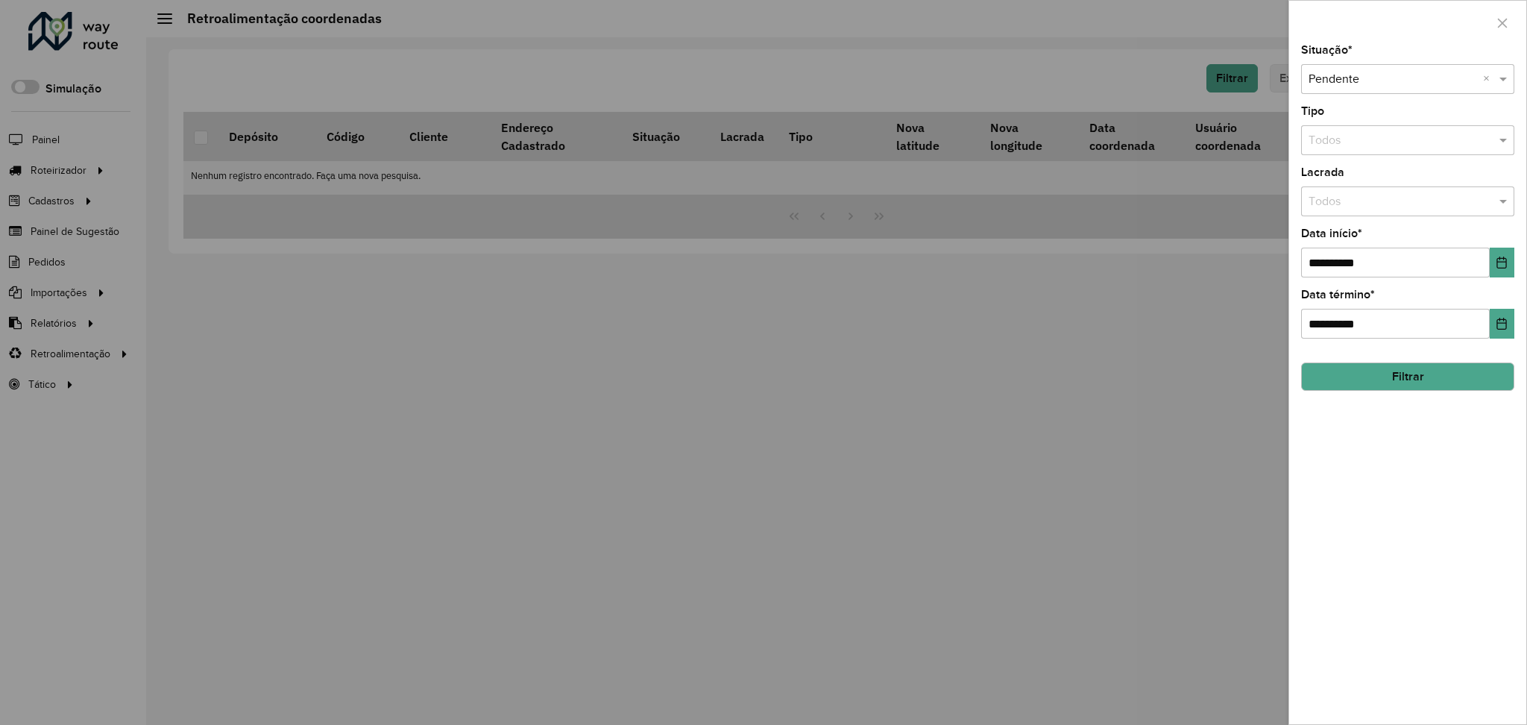
click at [1360, 382] on button "Filtrar" at bounding box center [1407, 376] width 213 height 28
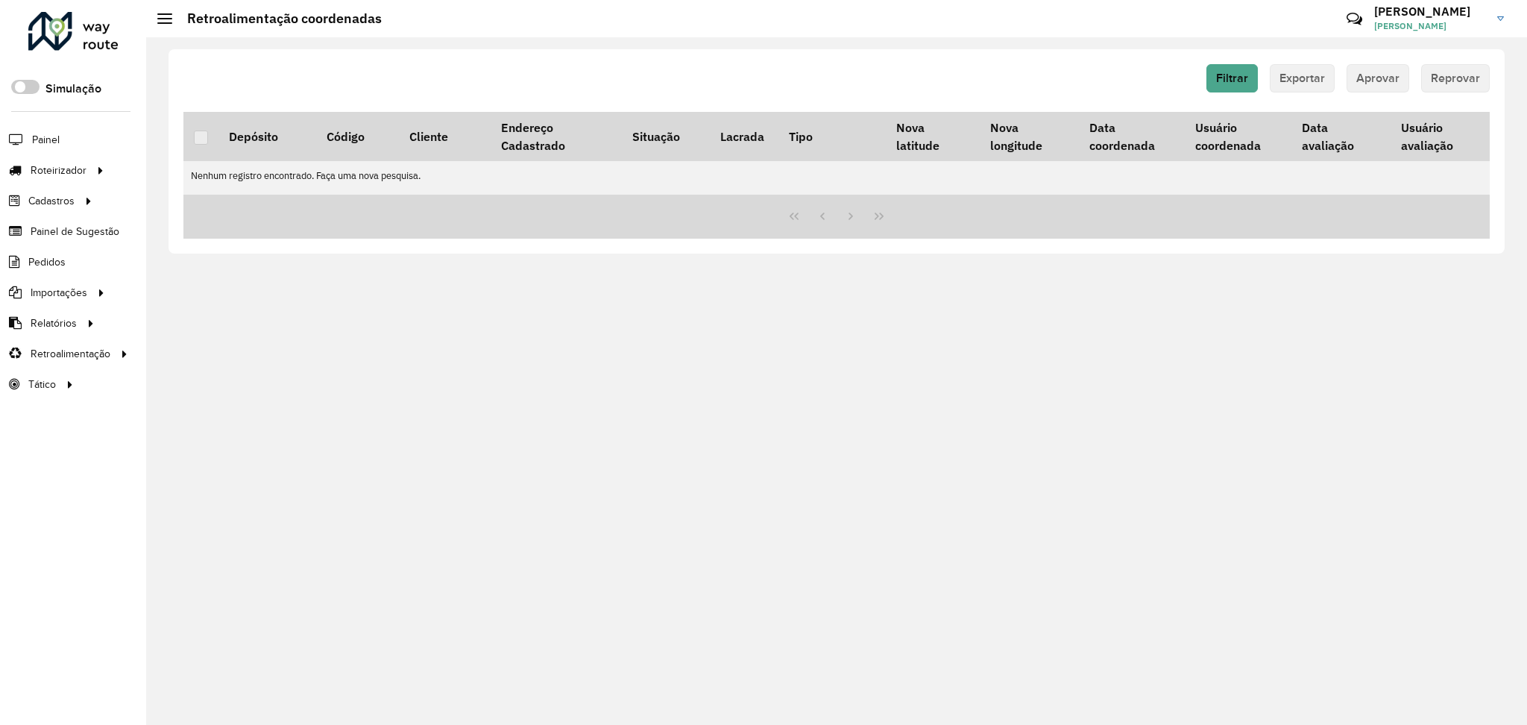
click at [1200, 69] on div "Filtrar Exportar Aprovar Reprovar" at bounding box center [836, 78] width 1306 height 28
click at [1213, 75] on button "Filtrar" at bounding box center [1231, 78] width 51 height 28
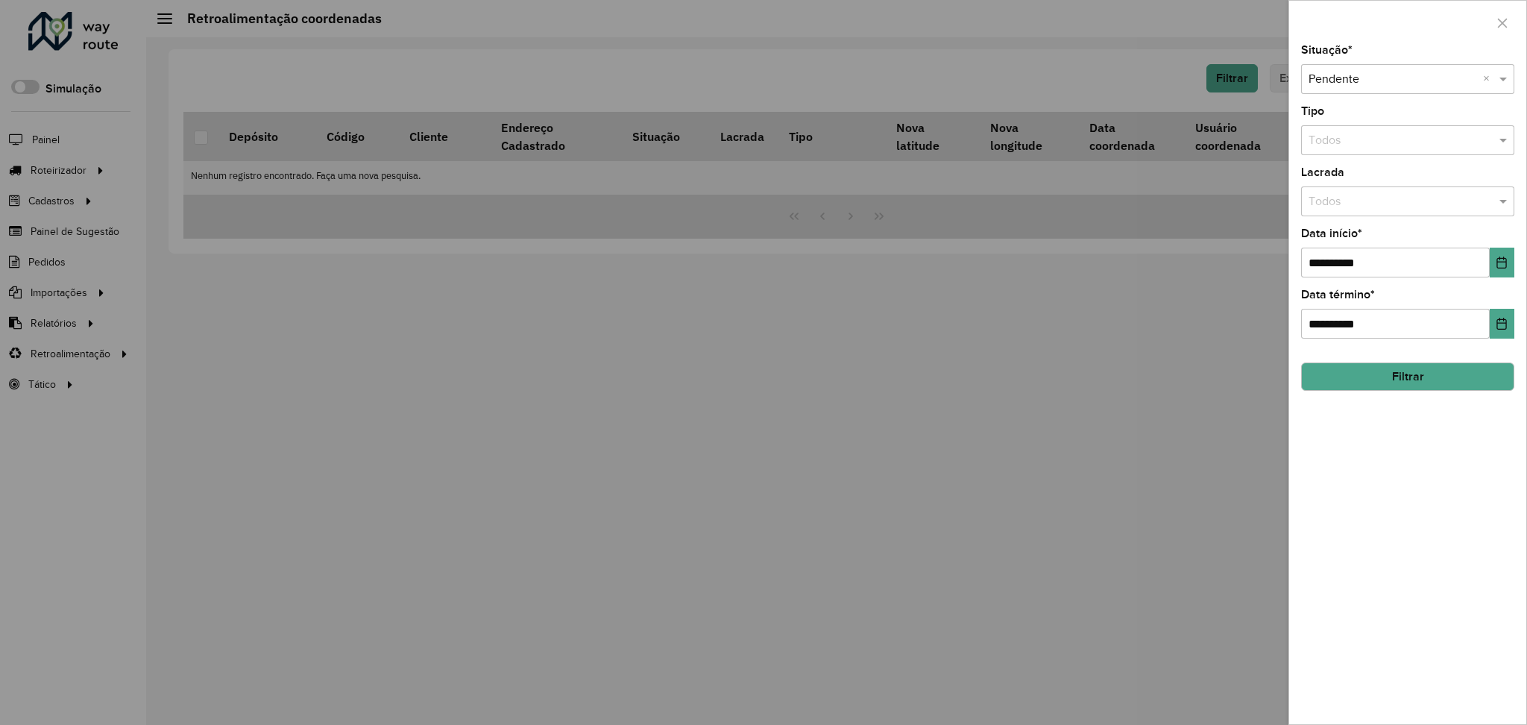
click at [1363, 83] on input "text" at bounding box center [1392, 80] width 168 height 18
click at [1355, 136] on div "Aprovada" at bounding box center [1408, 147] width 212 height 25
click at [1393, 373] on button "Filtrar" at bounding box center [1407, 376] width 213 height 28
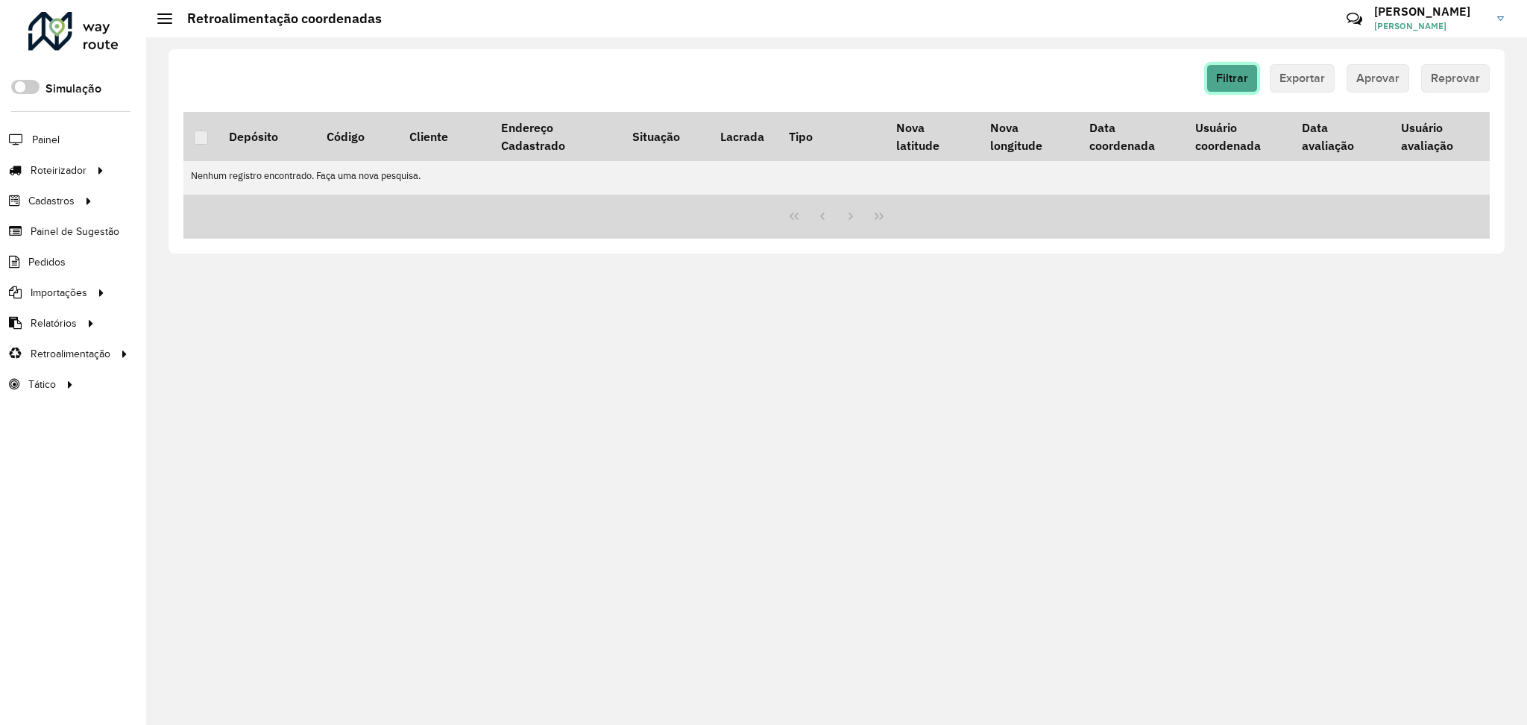
click at [1255, 82] on button "Filtrar" at bounding box center [1231, 78] width 51 height 28
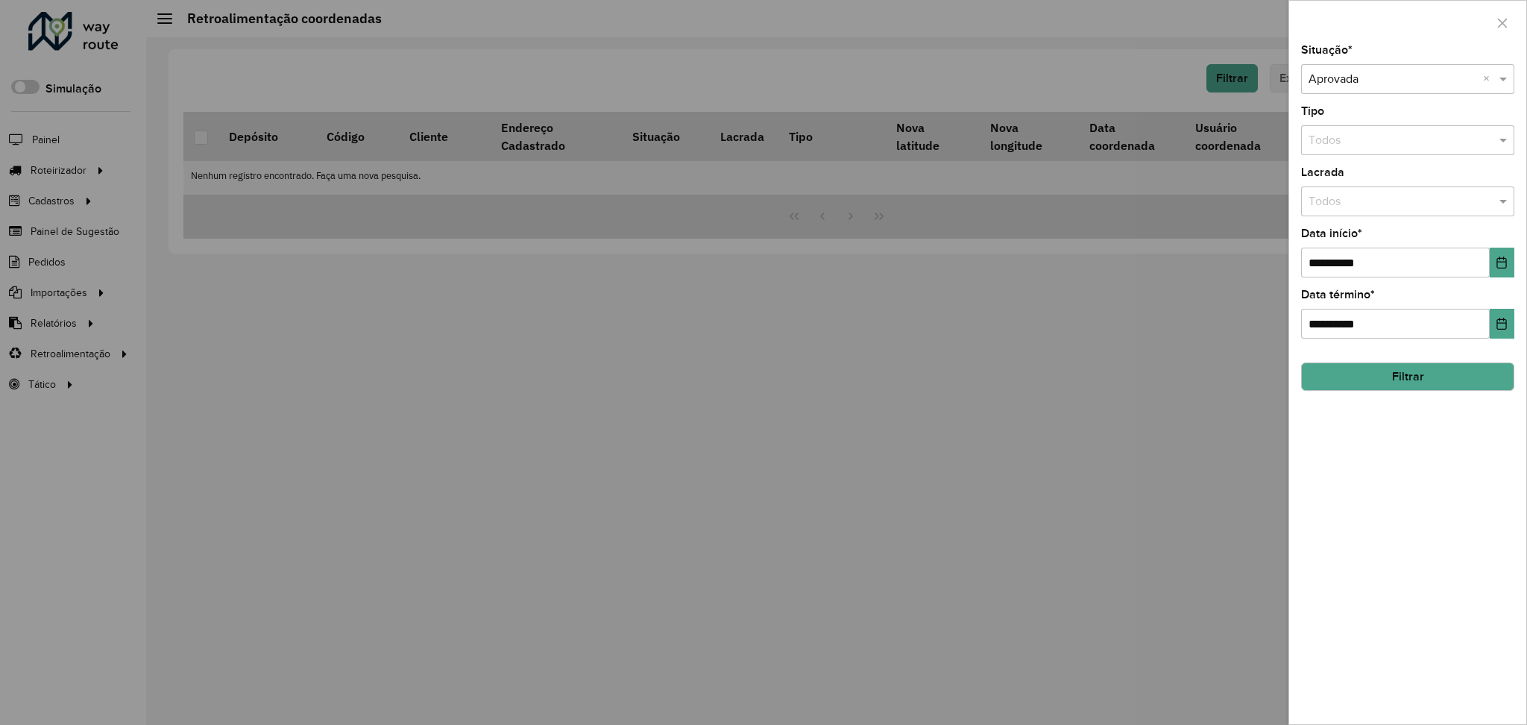
click at [1344, 86] on input "text" at bounding box center [1392, 80] width 168 height 18
click at [1343, 119] on span "Pendente" at bounding box center [1333, 122] width 51 height 13
click at [1498, 263] on icon "Choose Date" at bounding box center [1501, 262] width 12 height 12
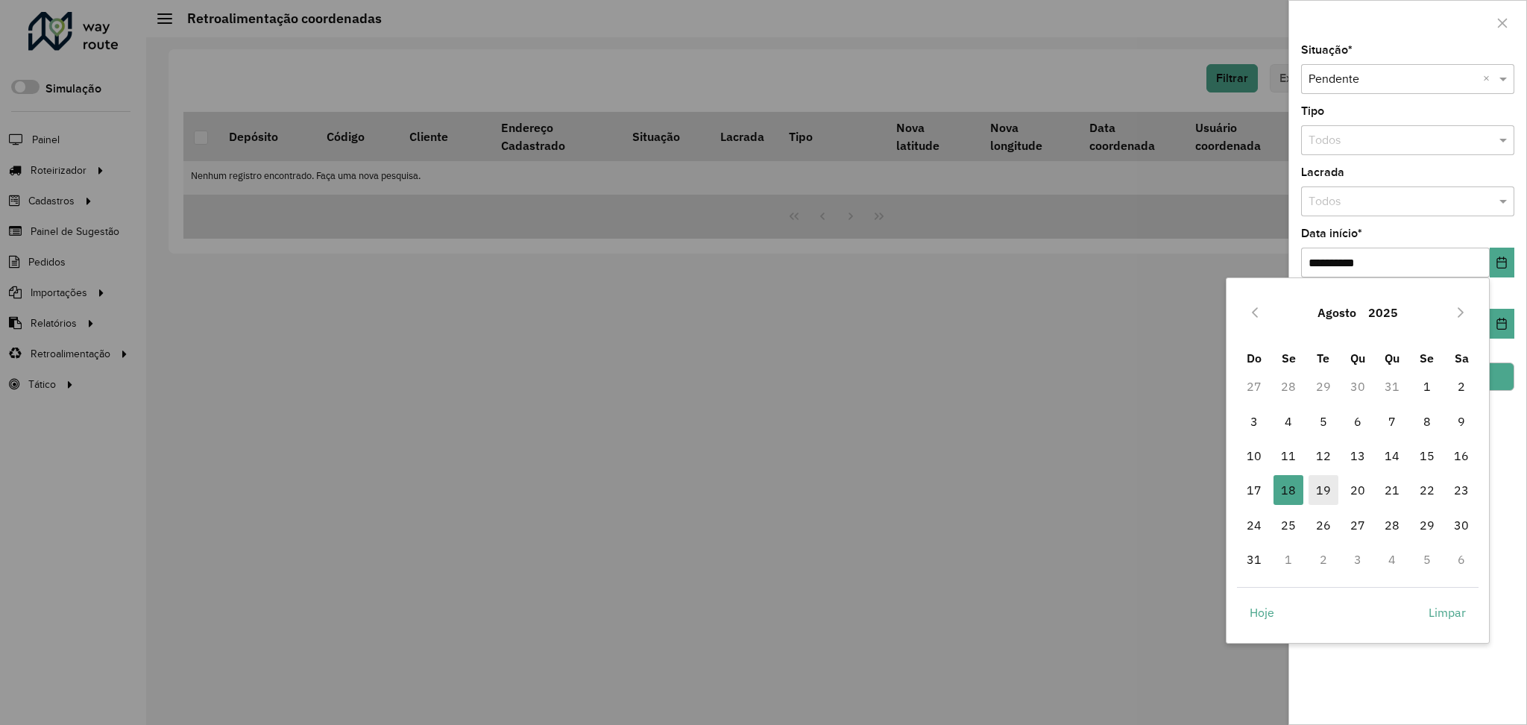
click at [1328, 491] on span "19" at bounding box center [1323, 490] width 30 height 30
type input "**********"
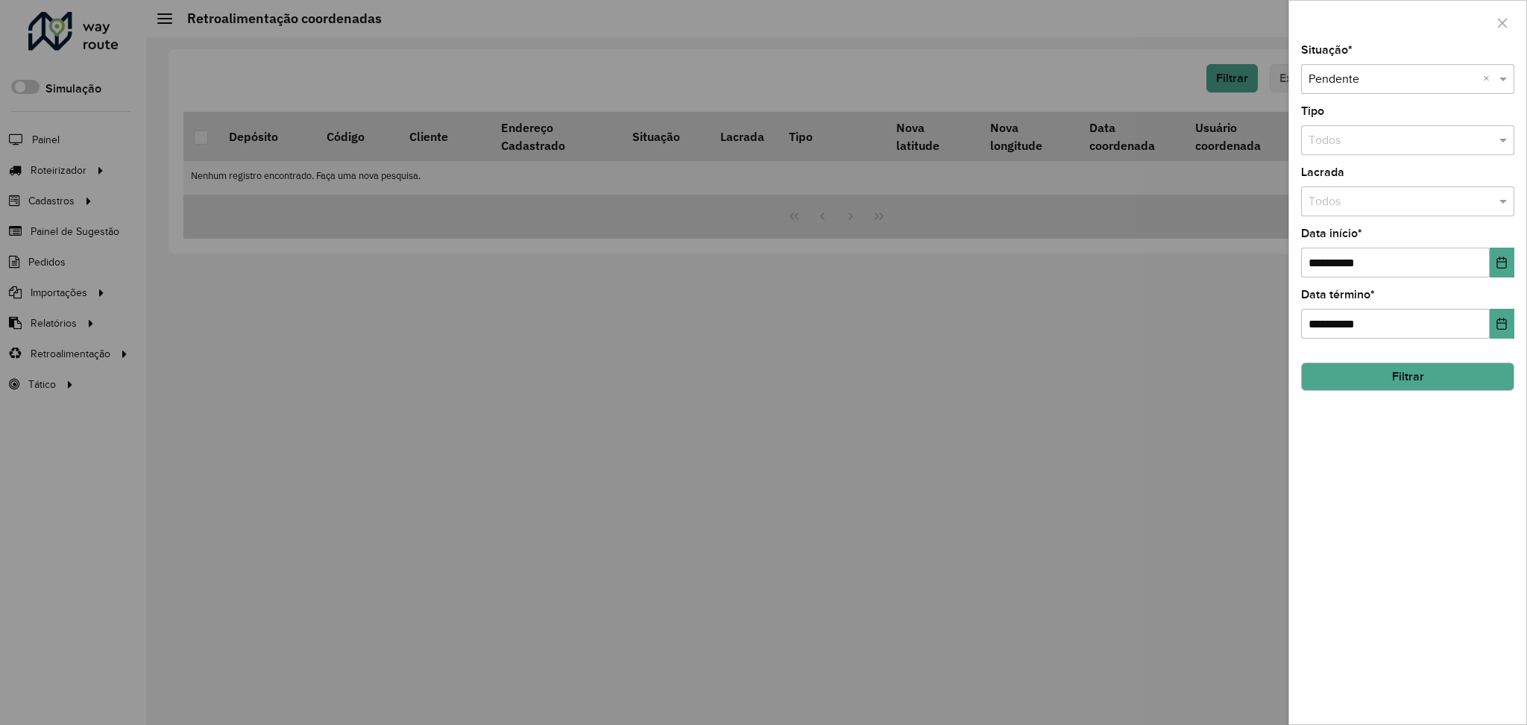
click at [1363, 360] on hb-field-button "Filtrar" at bounding box center [1407, 370] width 213 height 40
click at [1363, 376] on button "Filtrar" at bounding box center [1407, 376] width 213 height 28
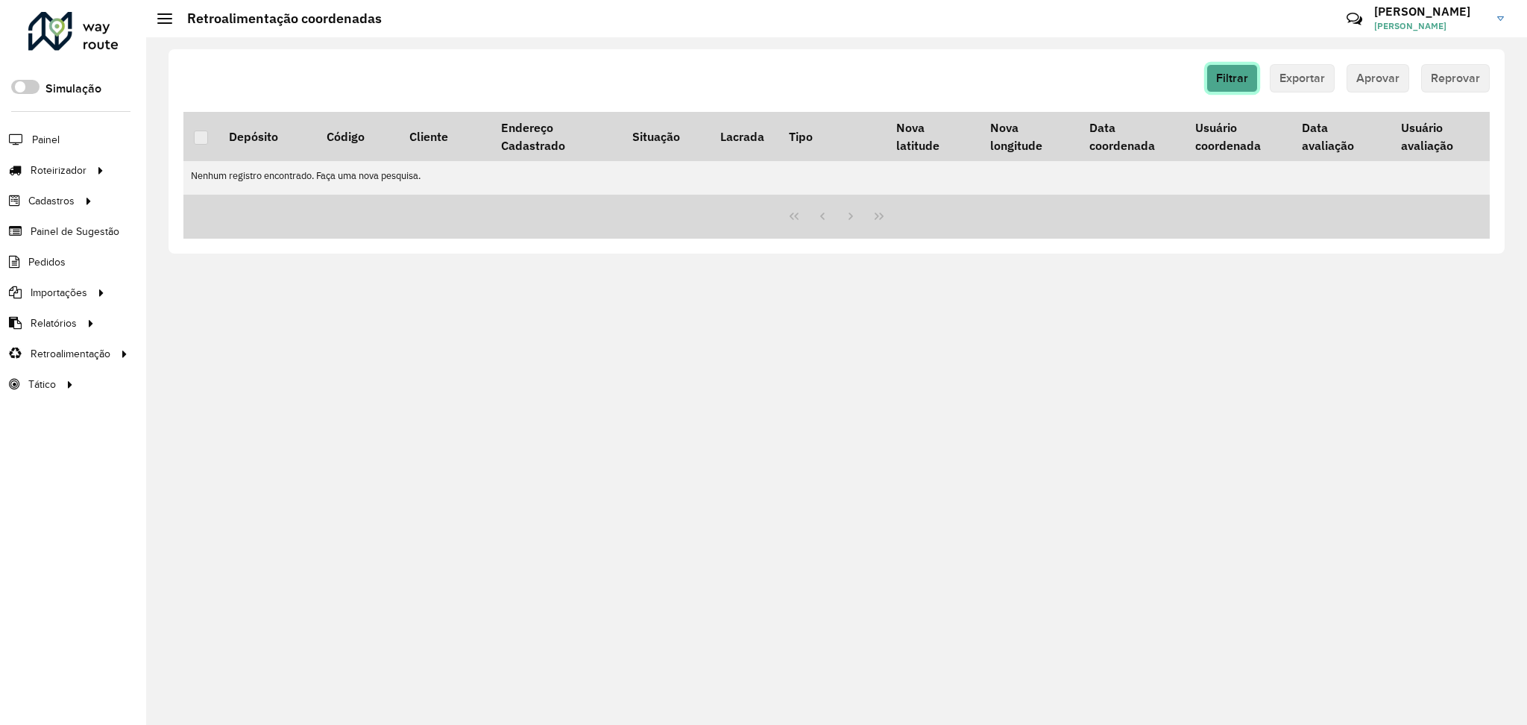
click at [1219, 85] on button "Filtrar" at bounding box center [1231, 78] width 51 height 28
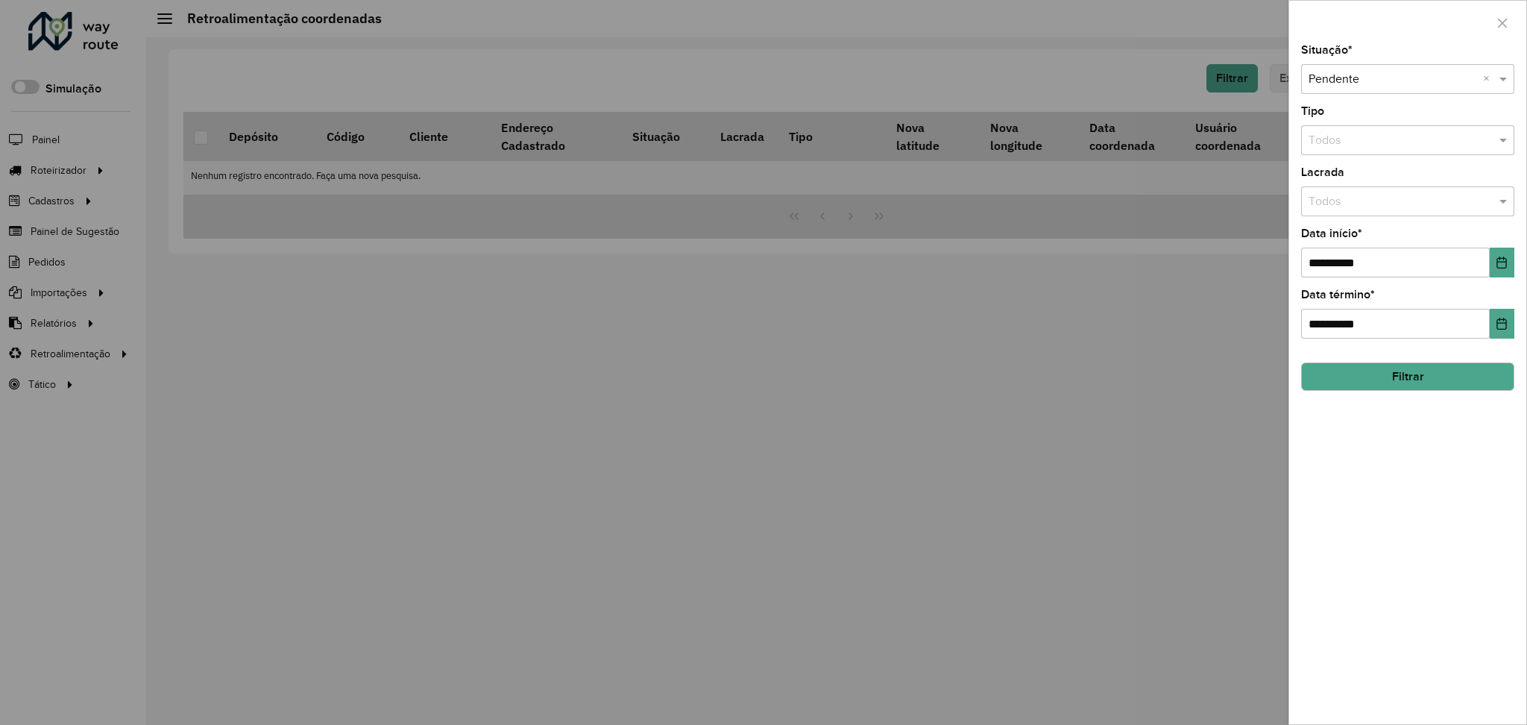
click at [1357, 379] on button "Filtrar" at bounding box center [1407, 376] width 213 height 28
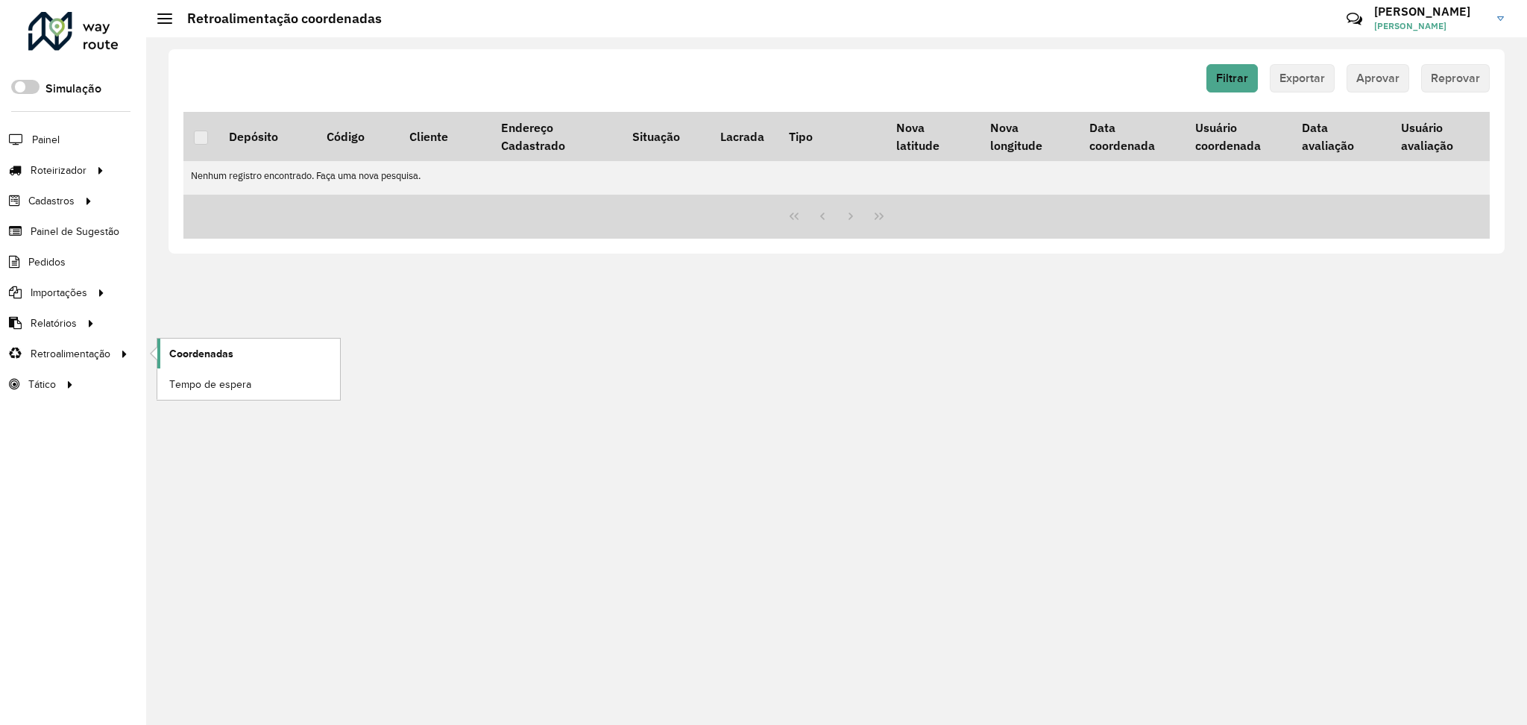
click at [171, 346] on span "Coordenadas" at bounding box center [201, 354] width 64 height 16
click at [1224, 75] on span "Filtrar" at bounding box center [1232, 78] width 32 height 13
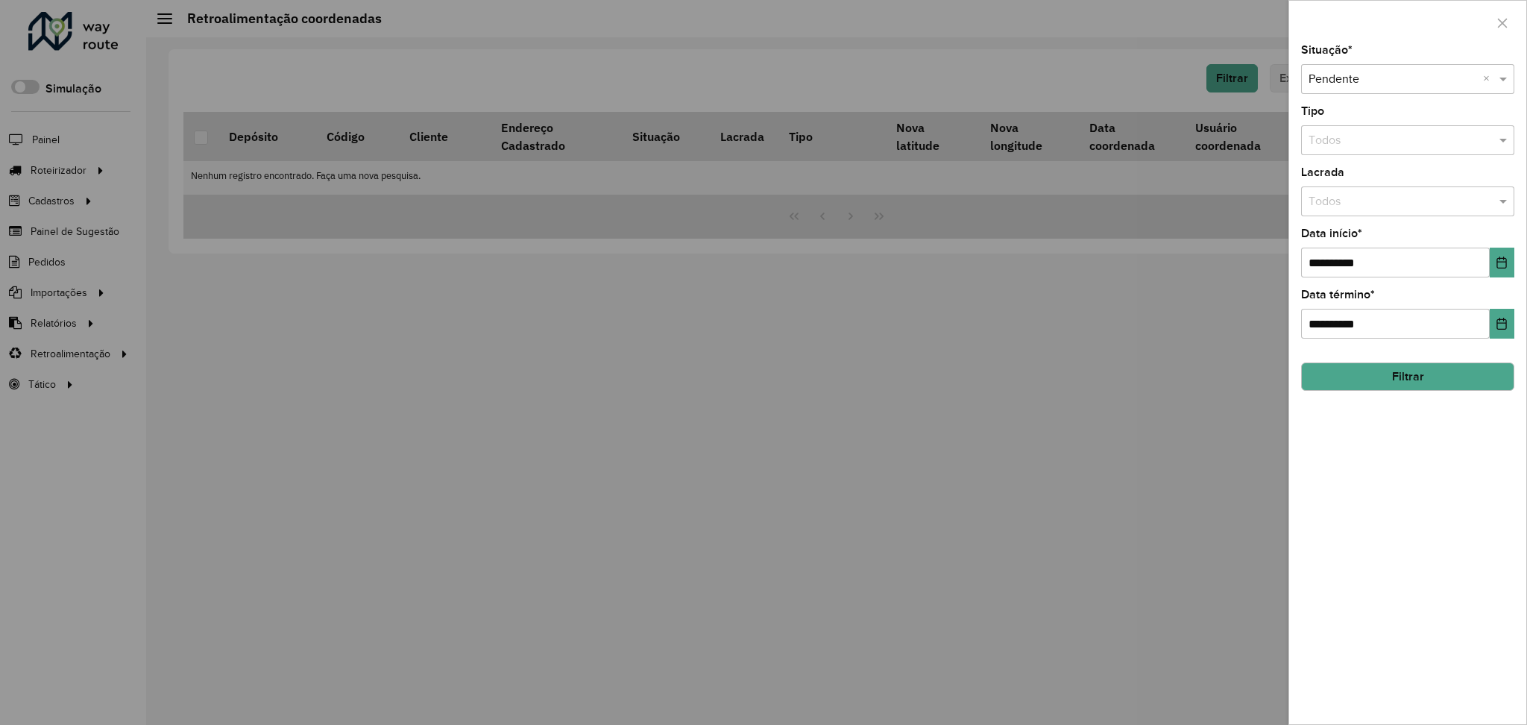
click at [1336, 374] on button "Filtrar" at bounding box center [1407, 376] width 213 height 28
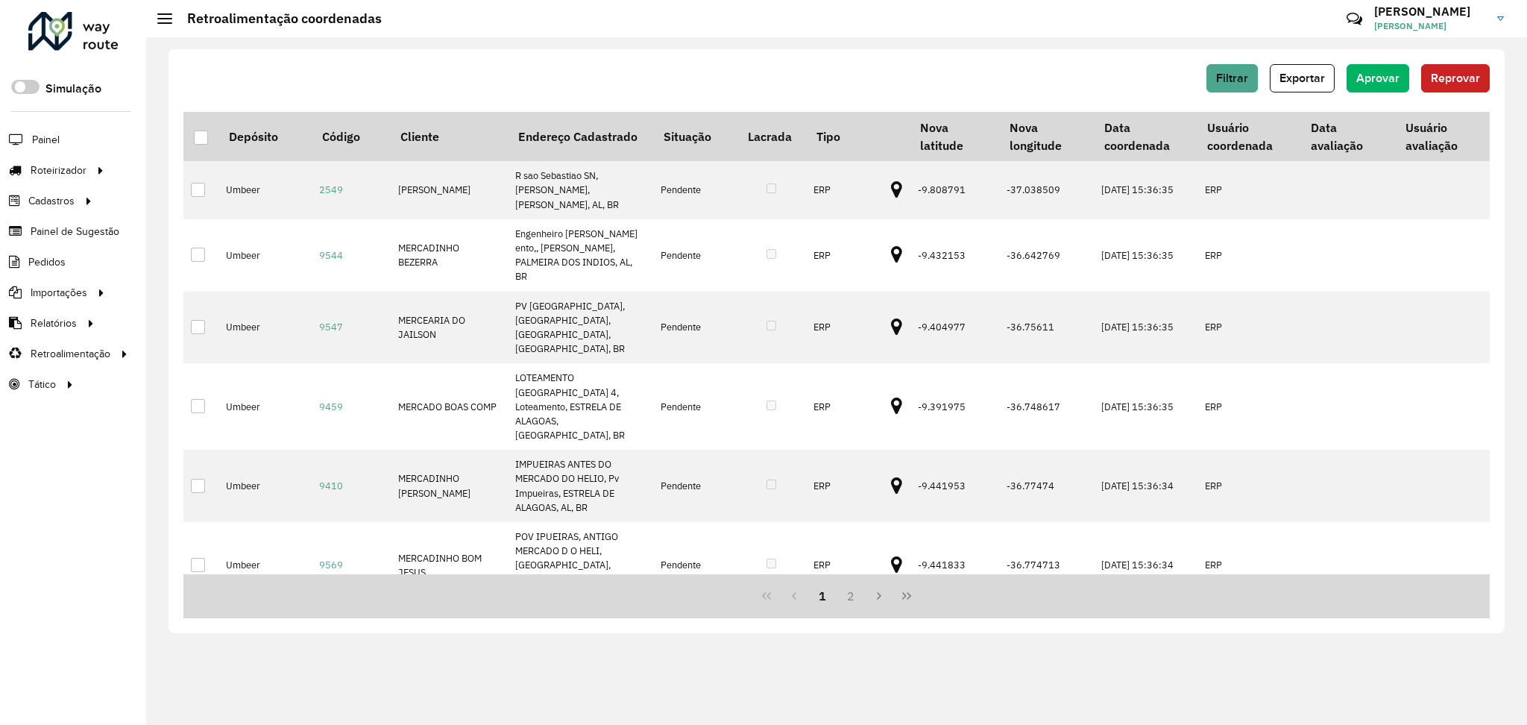
click at [854, 74] on div "Filtrar Exportar Aprovar Reprovar" at bounding box center [836, 78] width 1306 height 28
click at [197, 145] on th at bounding box center [200, 136] width 35 height 49
click at [200, 136] on div at bounding box center [201, 137] width 14 height 14
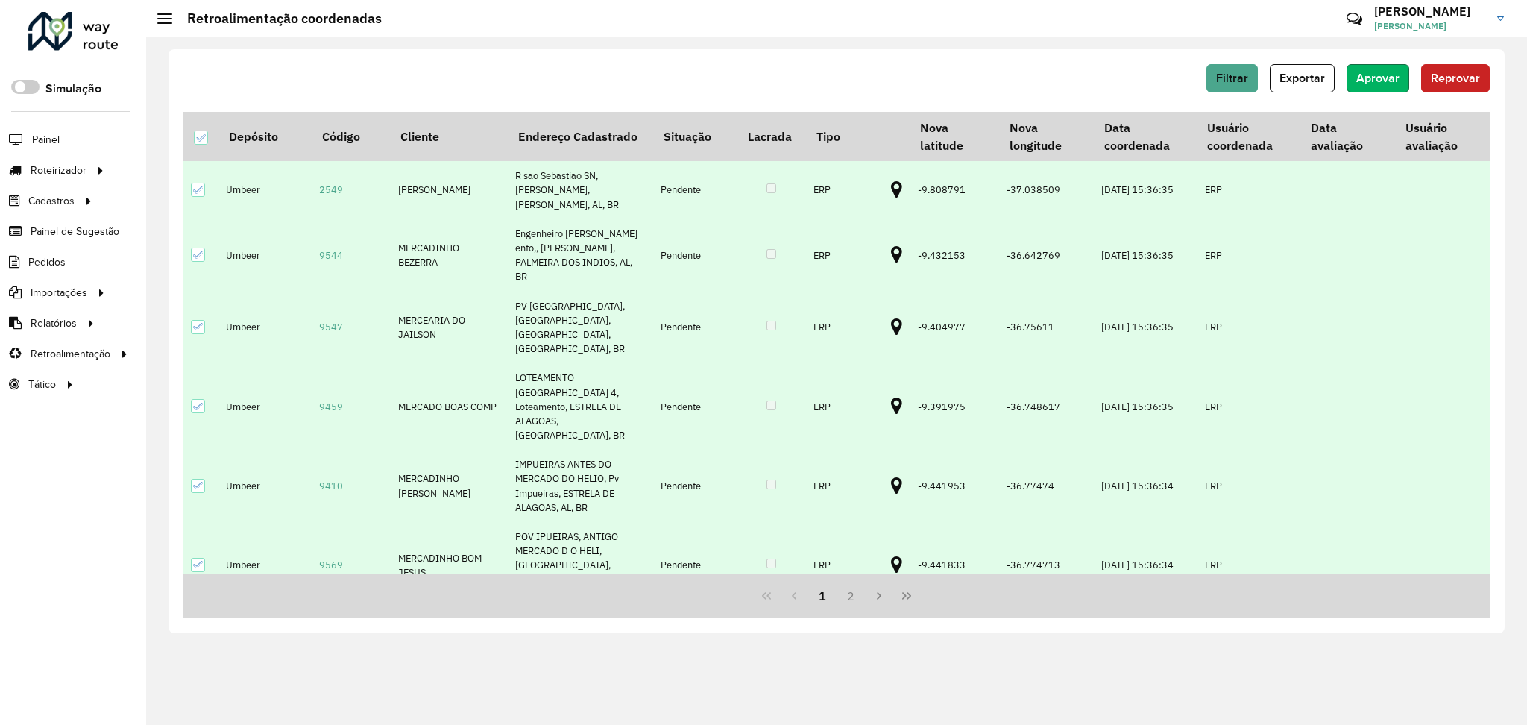
click at [1358, 89] on button "Aprovar" at bounding box center [1377, 78] width 63 height 28
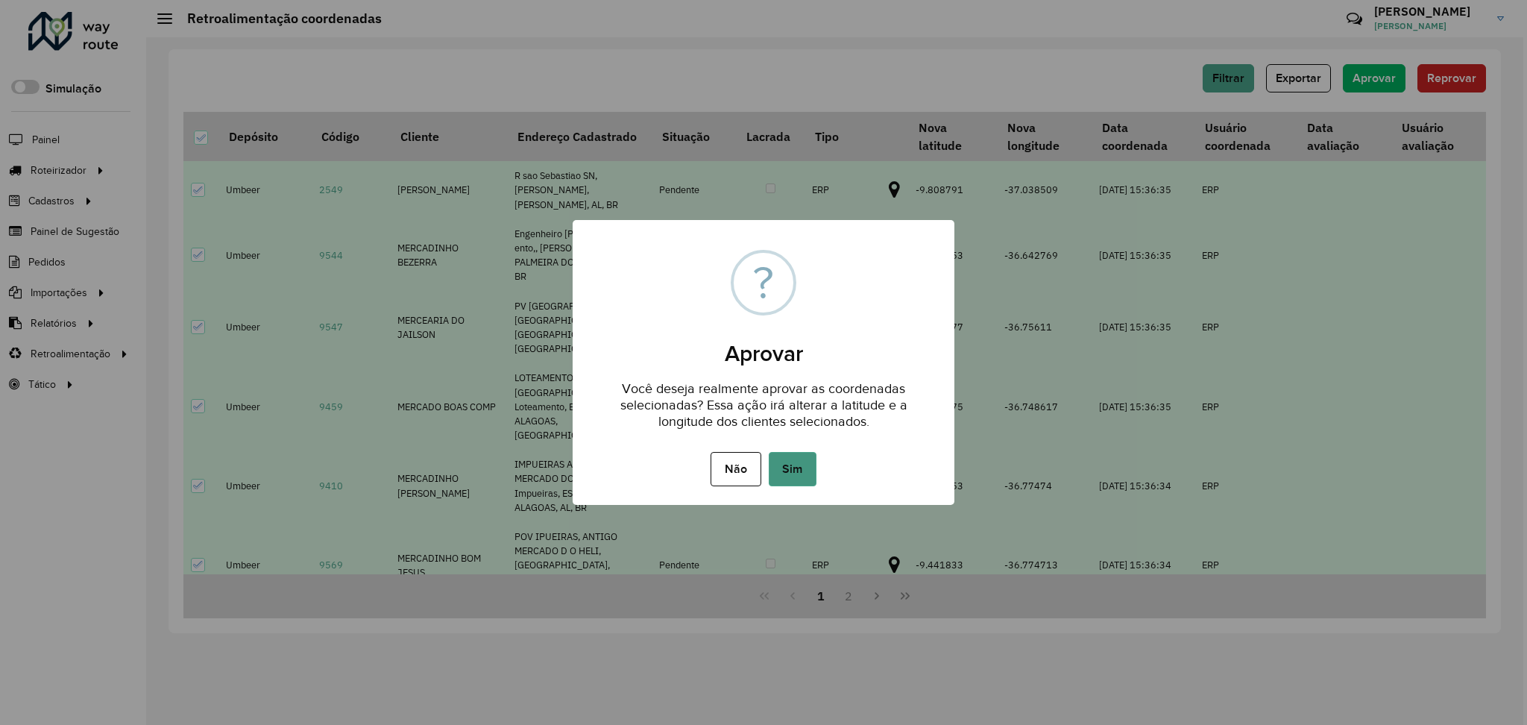
click at [812, 462] on button "Sim" at bounding box center [793, 469] width 48 height 34
